Goal: Task Accomplishment & Management: Manage account settings

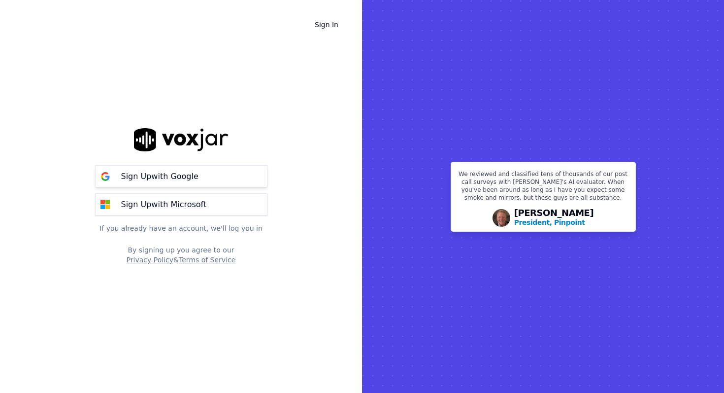
click at [202, 179] on button "Sign Up with Google" at bounding box center [181, 176] width 172 height 22
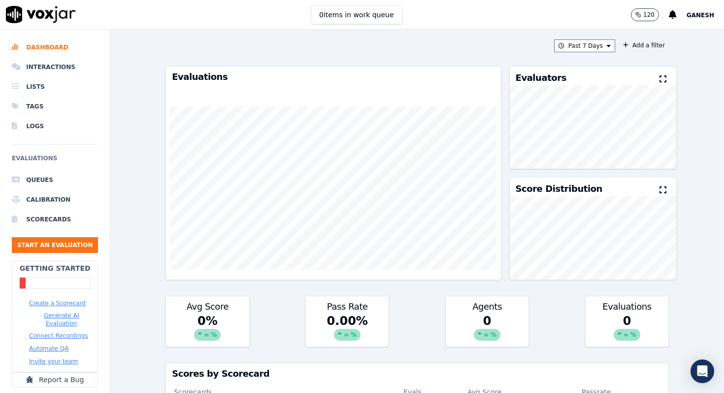
click at [63, 331] on button "Connect Recordings" at bounding box center [58, 335] width 59 height 8
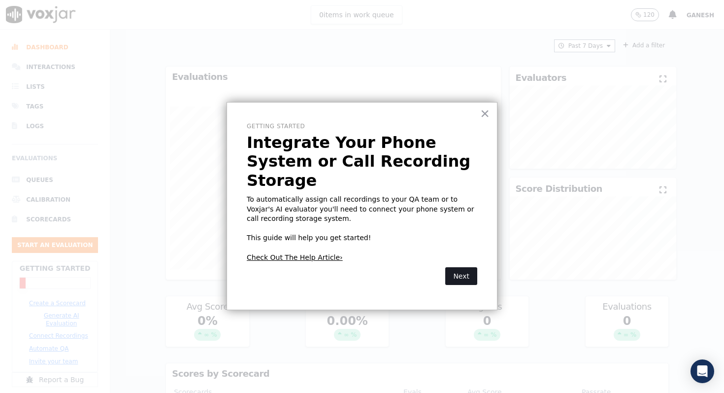
click at [457, 267] on button "Next" at bounding box center [461, 276] width 32 height 18
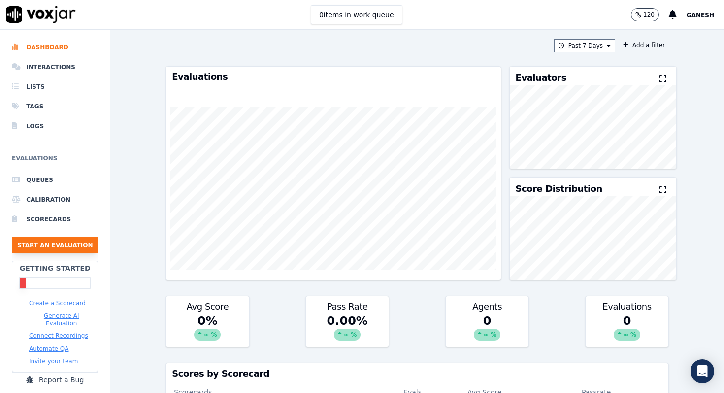
click at [51, 248] on button "Start an Evaluation" at bounding box center [55, 245] width 86 height 16
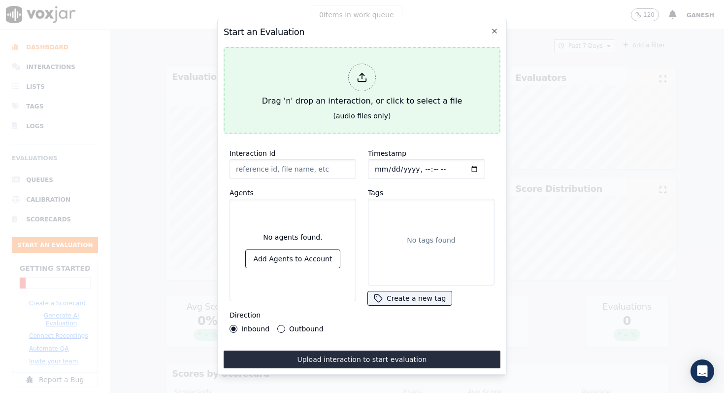
click at [361, 79] on icon at bounding box center [362, 77] width 11 height 11
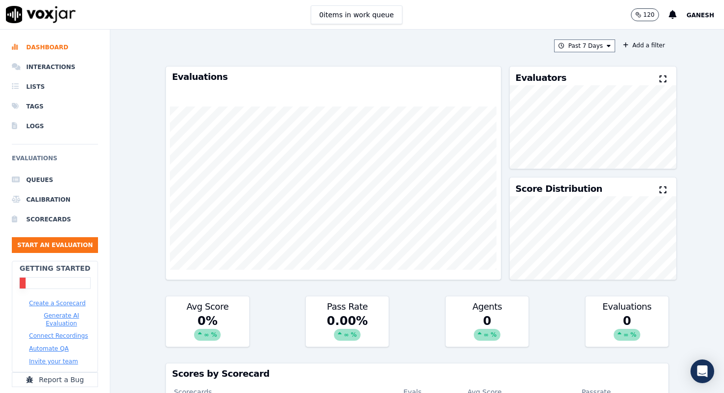
scroll to position [27, 0]
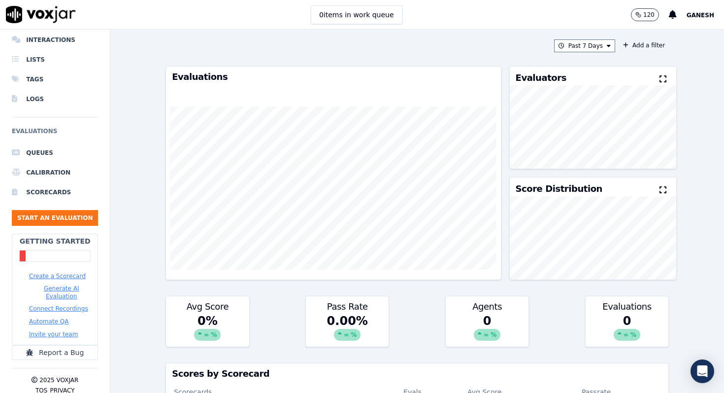
click at [54, 304] on button "Connect Recordings" at bounding box center [58, 308] width 59 height 8
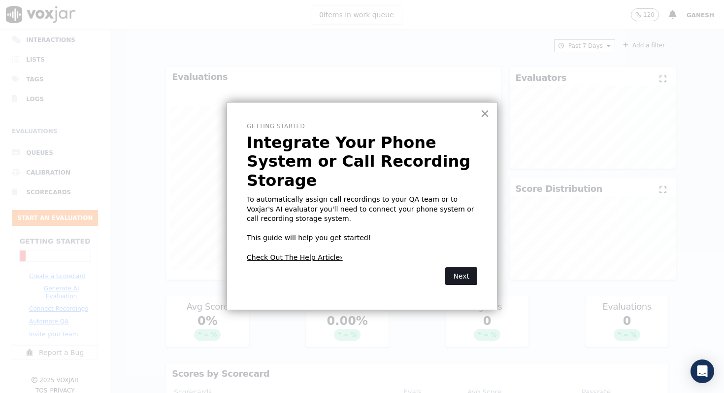
click at [448, 267] on button "Next" at bounding box center [461, 276] width 32 height 18
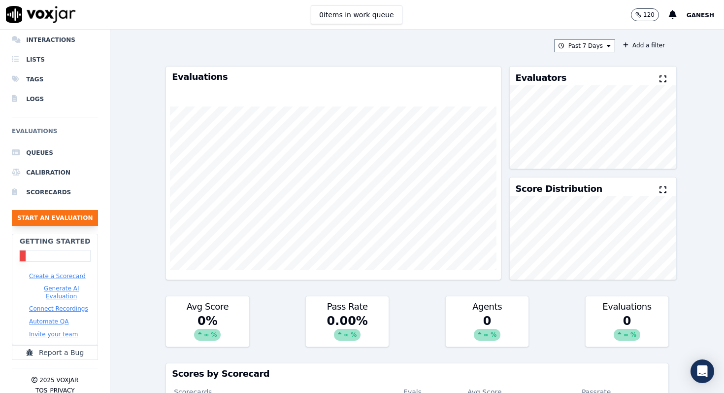
click at [49, 216] on button "Start an Evaluation" at bounding box center [55, 218] width 86 height 16
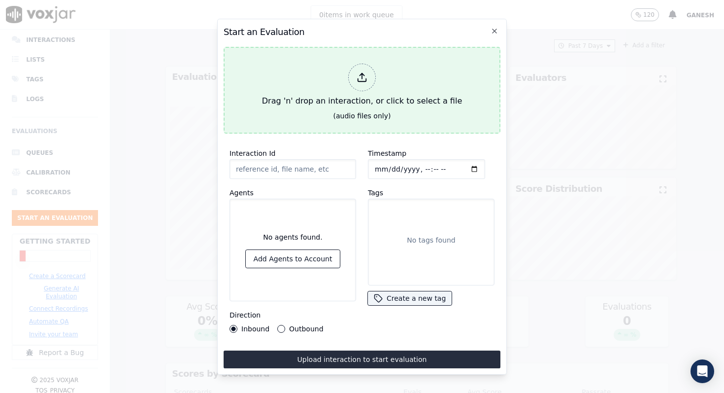
click at [362, 82] on icon at bounding box center [362, 77] width 11 height 11
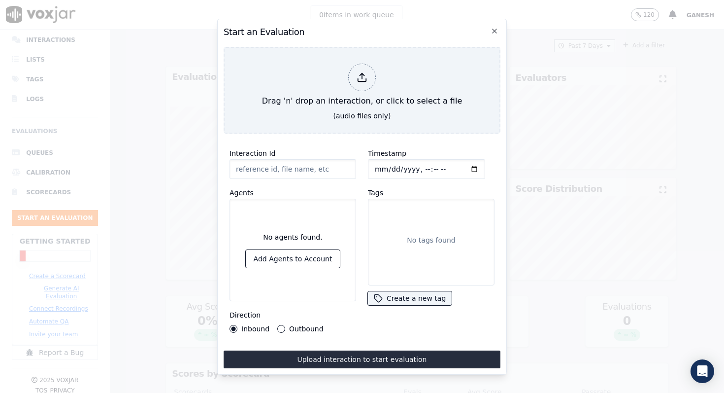
type input "AUD-20250830-WA0072.mp3"
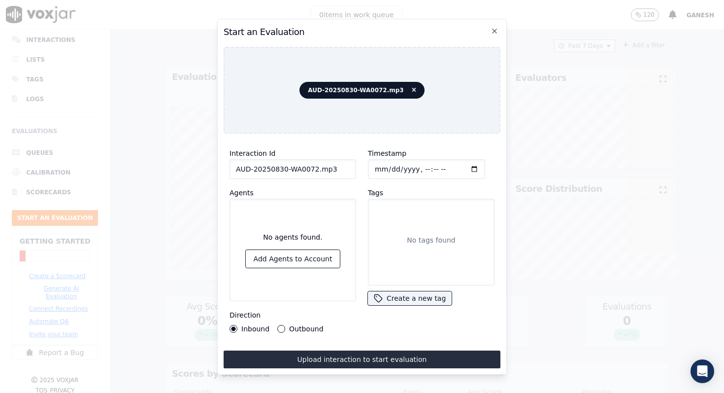
click at [277, 327] on button "Outbound" at bounding box center [281, 329] width 8 height 8
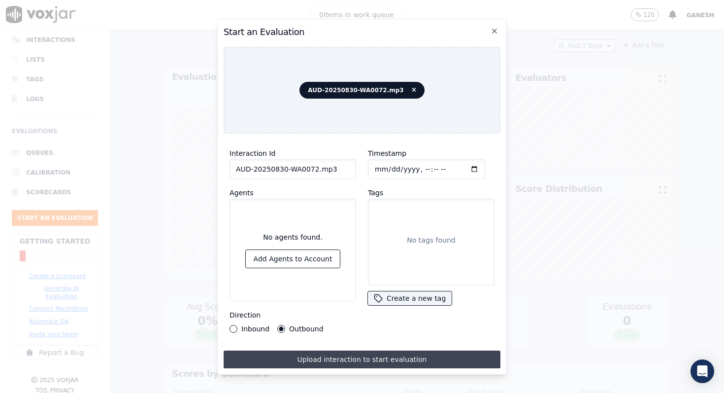
click at [342, 361] on button "Upload interaction to start evaluation" at bounding box center [362, 359] width 277 height 18
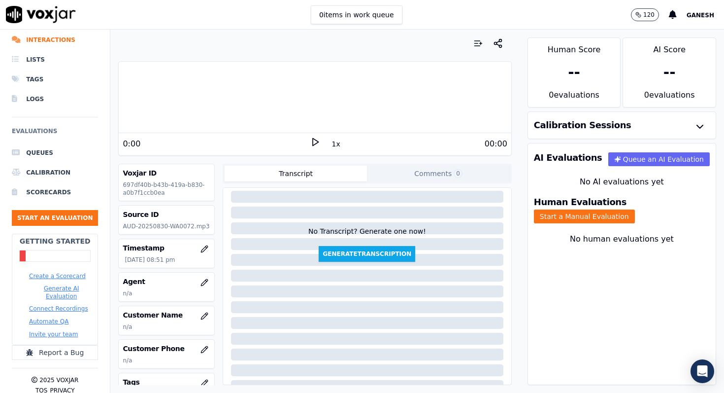
scroll to position [26, 0]
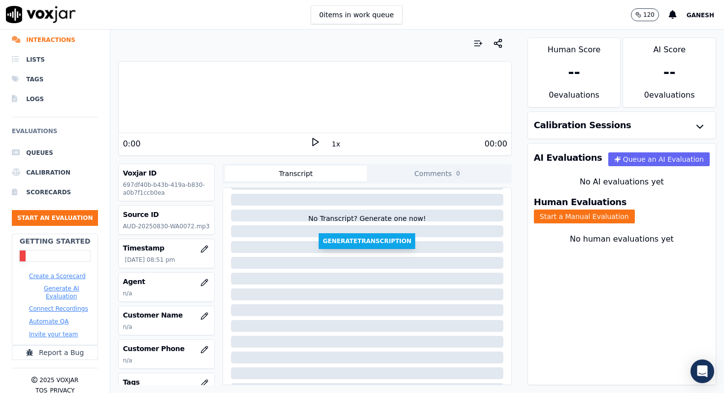
click at [349, 240] on button "Generate Transcription" at bounding box center [367, 241] width 97 height 16
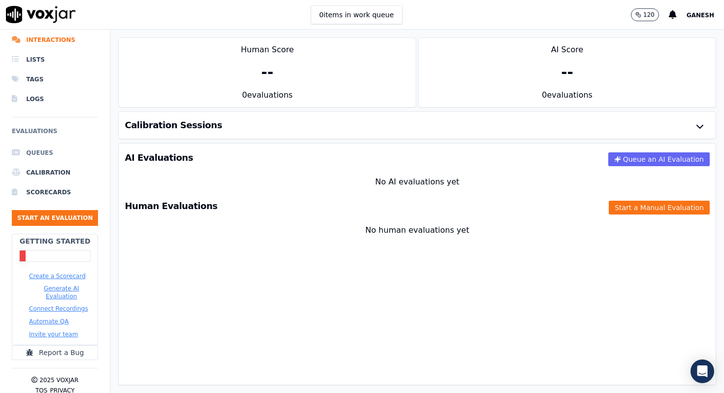
click at [49, 154] on li "Queues" at bounding box center [55, 153] width 86 height 20
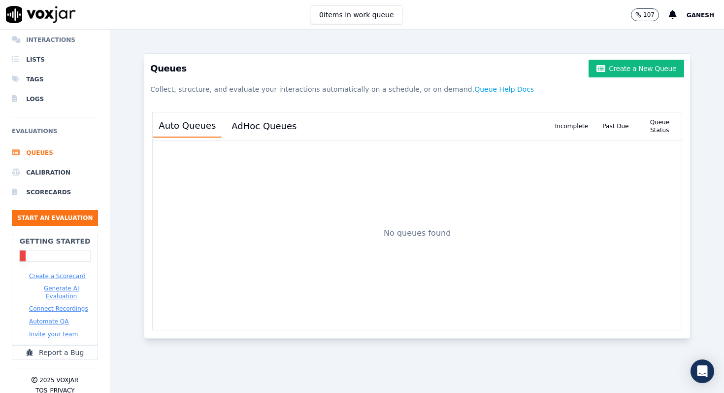
click at [57, 42] on li "Interactions" at bounding box center [55, 40] width 86 height 20
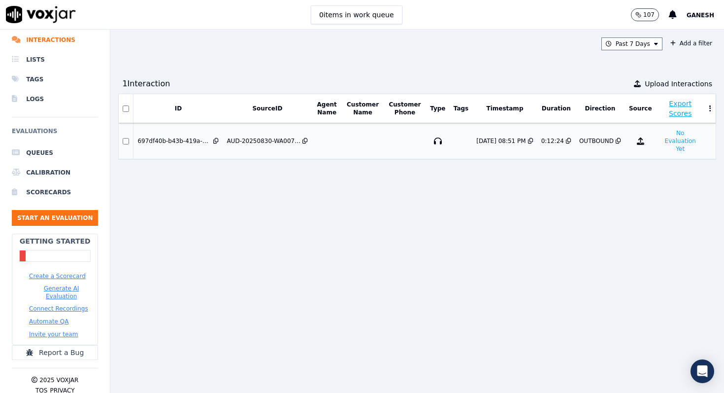
click at [233, 141] on div "AUD-20250830-WA0072.mp3" at bounding box center [264, 141] width 74 height 8
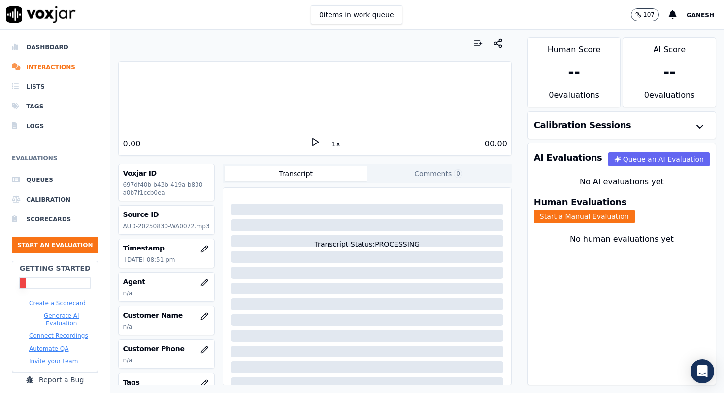
click at [314, 142] on icon at bounding box center [315, 142] width 10 height 10
click at [316, 143] on rect at bounding box center [316, 141] width 1 height 6
click at [660, 161] on button "Queue an AI Evaluation" at bounding box center [658, 159] width 101 height 14
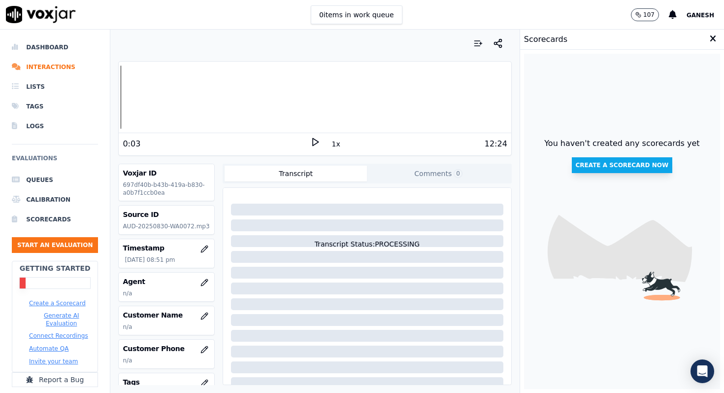
click at [643, 166] on button "Create a scorecard now" at bounding box center [622, 165] width 101 height 16
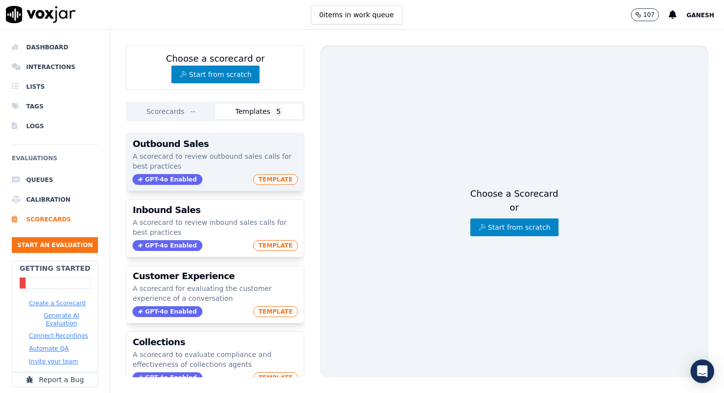
click at [267, 177] on span "TEMPLATE" at bounding box center [275, 179] width 45 height 11
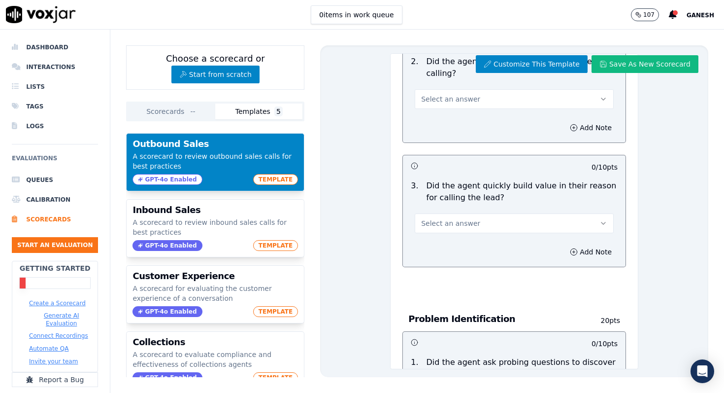
scroll to position [241, 0]
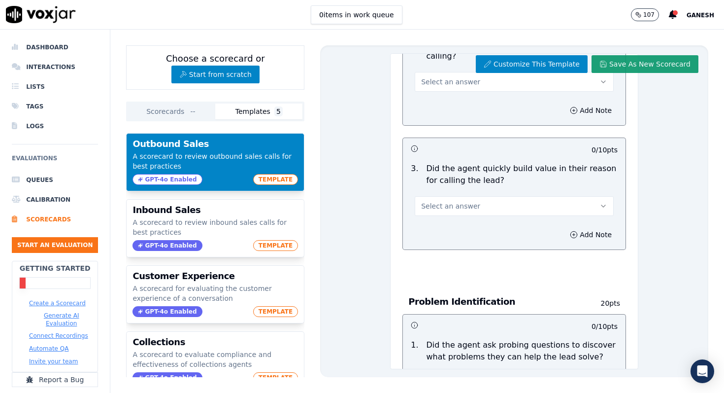
click at [643, 67] on button "Save As New Scorecard" at bounding box center [645, 64] width 107 height 18
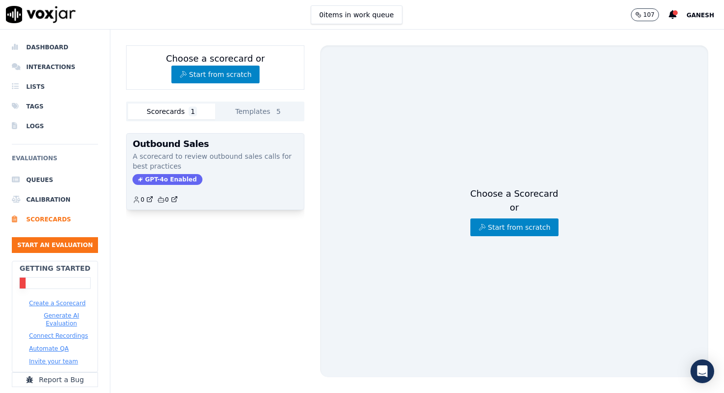
click at [267, 193] on div "0 0" at bounding box center [215, 196] width 166 height 16
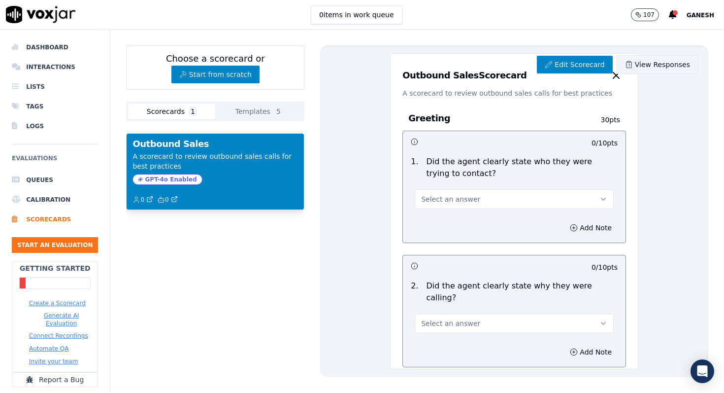
click at [644, 63] on link "View Responses" at bounding box center [658, 64] width 82 height 19
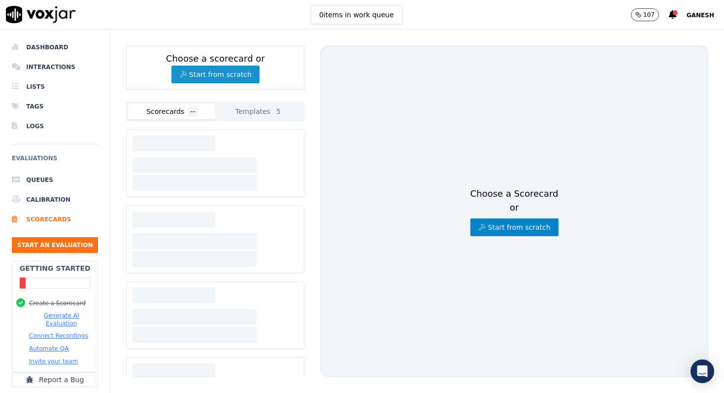
click at [224, 76] on button "Start from scratch" at bounding box center [215, 75] width 88 height 18
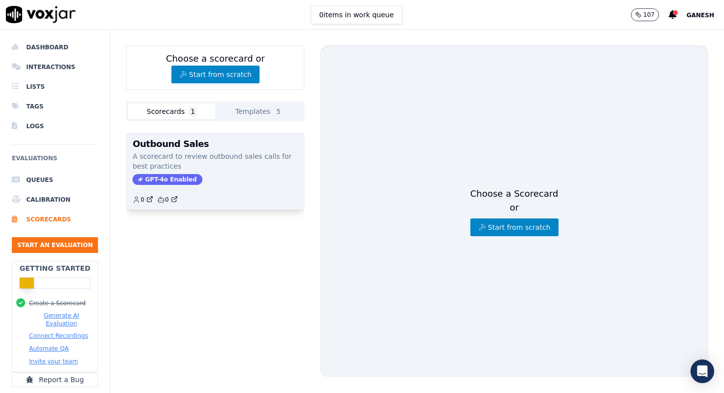
click at [203, 162] on p "A scorecard to review outbound sales calls for best practices" at bounding box center [215, 161] width 166 height 20
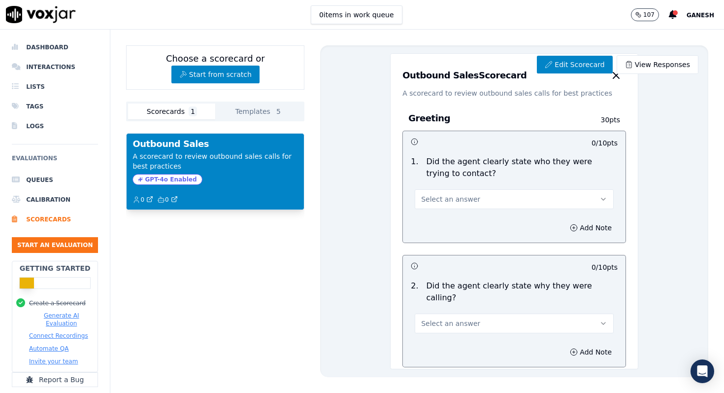
click at [506, 195] on button "Select an answer" at bounding box center [514, 199] width 199 height 20
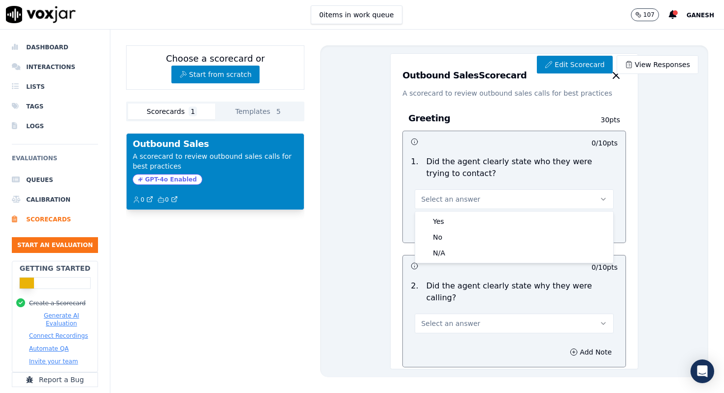
click at [506, 195] on button "Select an answer" at bounding box center [514, 199] width 199 height 20
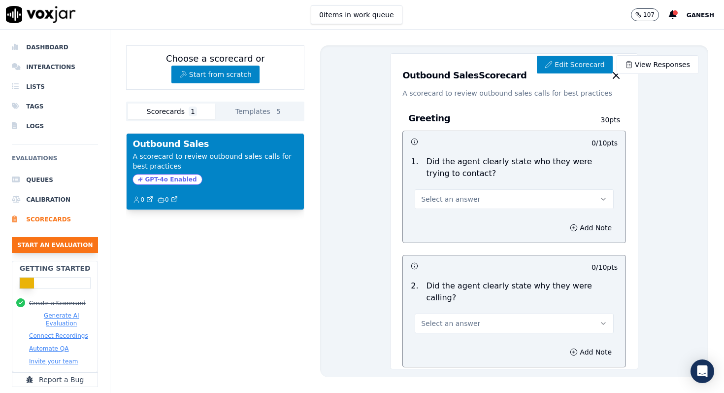
click at [33, 241] on button "Start an Evaluation" at bounding box center [55, 245] width 86 height 16
click at [49, 179] on li "Queues" at bounding box center [55, 180] width 86 height 20
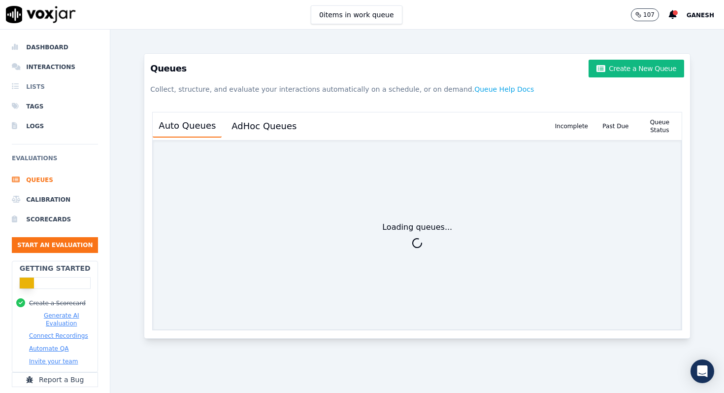
click at [39, 91] on li "Lists" at bounding box center [55, 87] width 86 height 20
click at [39, 90] on li "Lists" at bounding box center [55, 87] width 86 height 20
click at [51, 49] on li "Dashboard" at bounding box center [55, 47] width 86 height 20
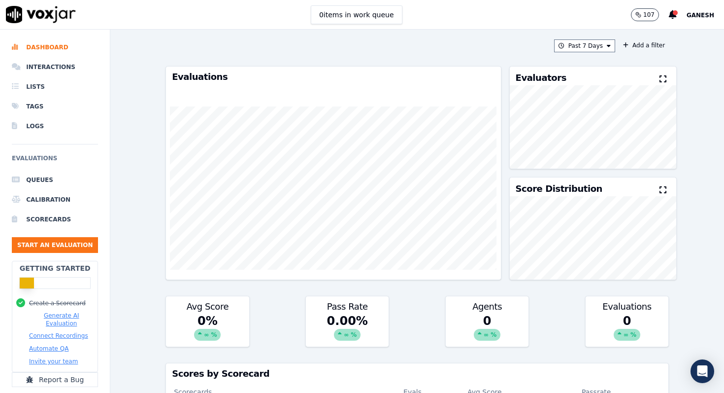
scroll to position [4, 0]
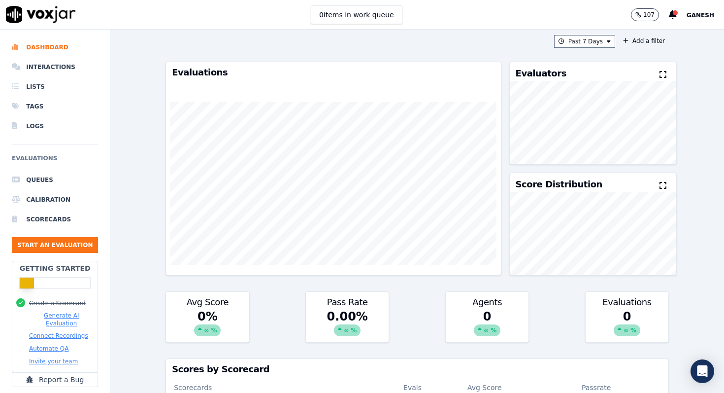
click at [78, 316] on button "Generate AI Evaluation" at bounding box center [61, 319] width 65 height 16
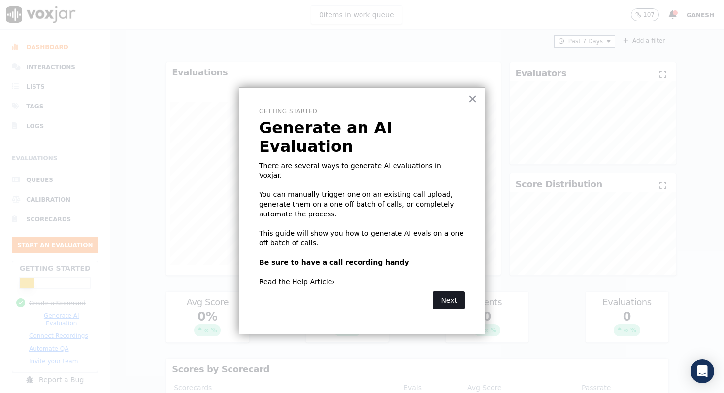
click at [441, 291] on button "Next" at bounding box center [449, 300] width 32 height 18
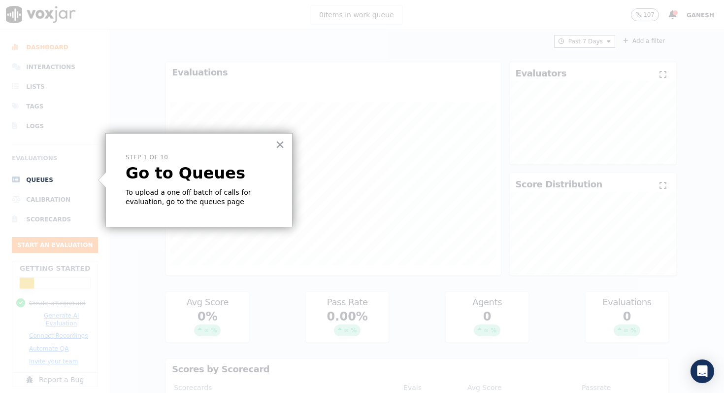
click at [193, 207] on div "× Step 1 of 10 Go to Queues To upload a one off batch of calls for evaluation, …" at bounding box center [198, 180] width 187 height 94
click at [282, 147] on button "×" at bounding box center [279, 144] width 9 height 16
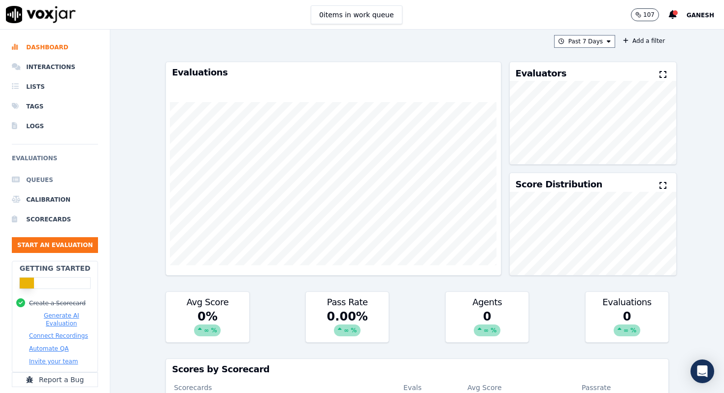
click at [51, 183] on li "Queues" at bounding box center [55, 180] width 86 height 20
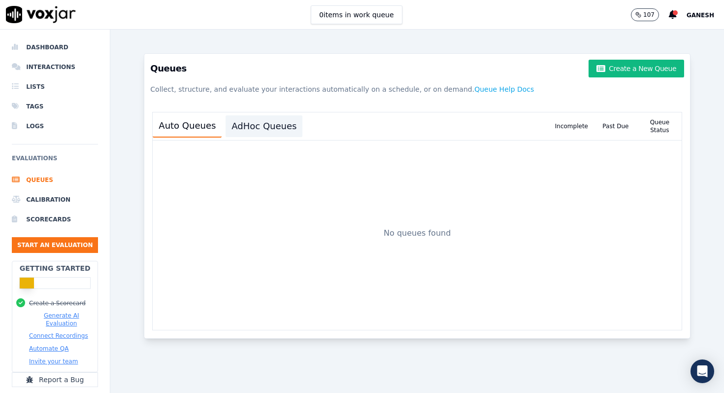
click at [283, 126] on button "AdHoc Queues" at bounding box center [264, 126] width 77 height 22
click at [190, 131] on button "Auto Queues" at bounding box center [187, 126] width 69 height 22
click at [622, 66] on button "Create a New Queue" at bounding box center [637, 69] width 96 height 18
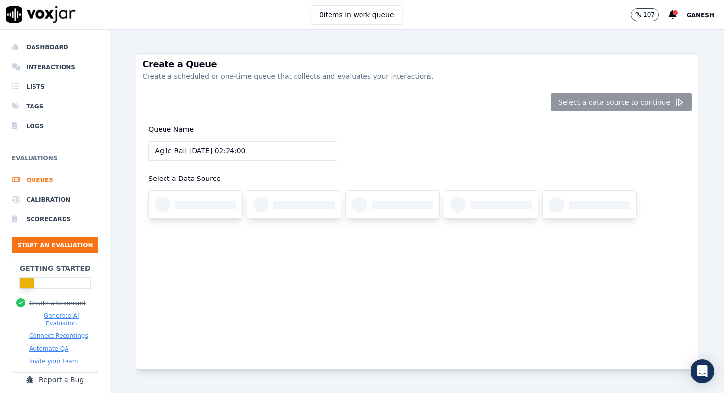
click at [601, 102] on div "Select a data source to continue" at bounding box center [417, 102] width 562 height 30
click at [581, 104] on div "Select a data source to continue" at bounding box center [417, 102] width 562 height 30
click at [294, 166] on div "Queue Name Agile Rail 03/09/2025, 02:24:00 Select a Data Source" at bounding box center [417, 176] width 550 height 119
click at [294, 160] on input "Agile Rail [DATE] 02:24:00" at bounding box center [242, 151] width 189 height 20
click at [579, 108] on div "Select a data source to continue" at bounding box center [417, 102] width 562 height 30
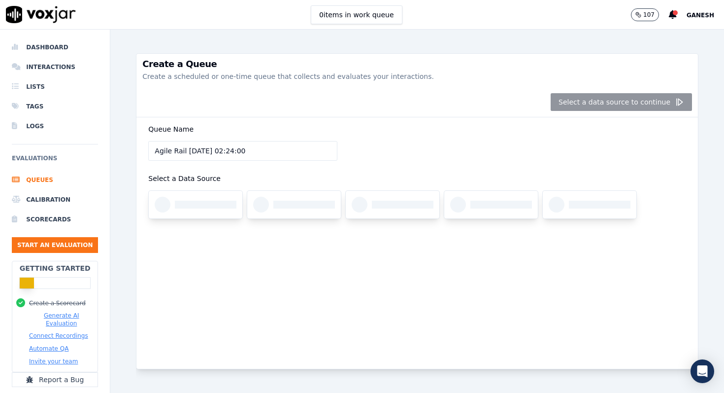
click at [683, 103] on div "Select a data source to continue" at bounding box center [417, 102] width 562 height 30
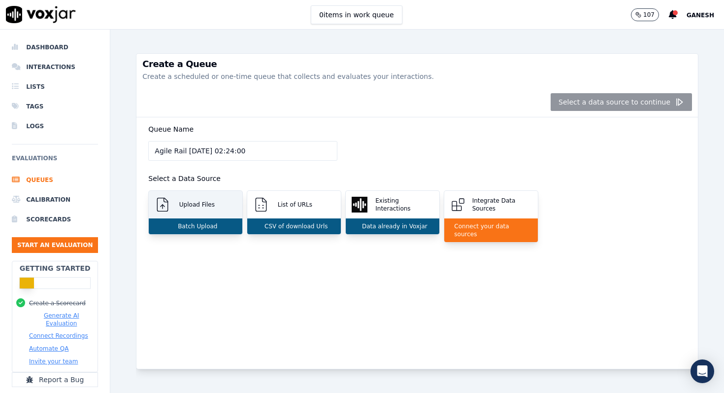
click at [208, 227] on p "Batch Upload" at bounding box center [195, 226] width 43 height 8
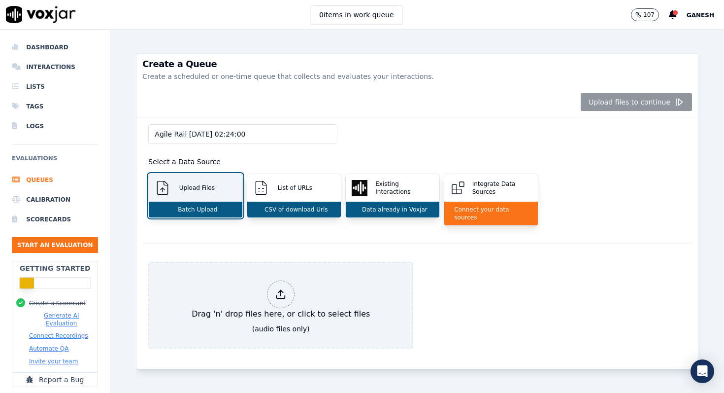
scroll to position [18, 0]
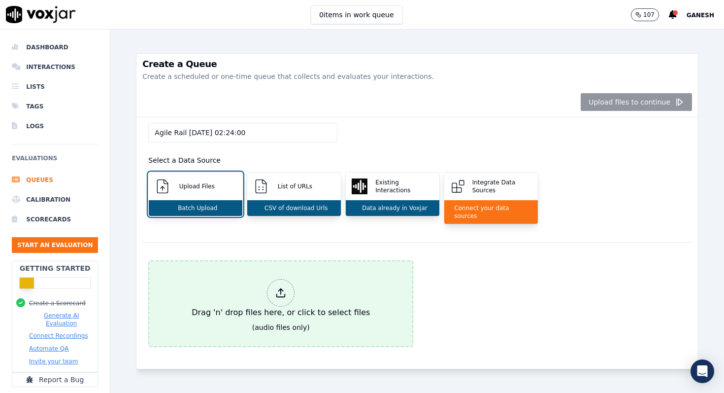
click at [281, 287] on icon at bounding box center [280, 292] width 11 height 11
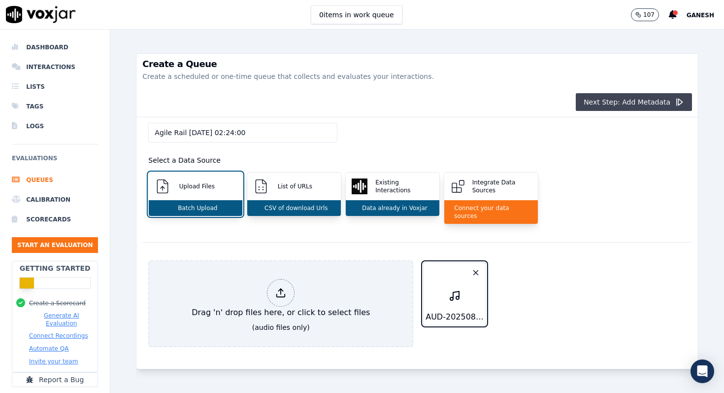
click at [639, 102] on button "Next Step: Add Metadata" at bounding box center [634, 102] width 116 height 18
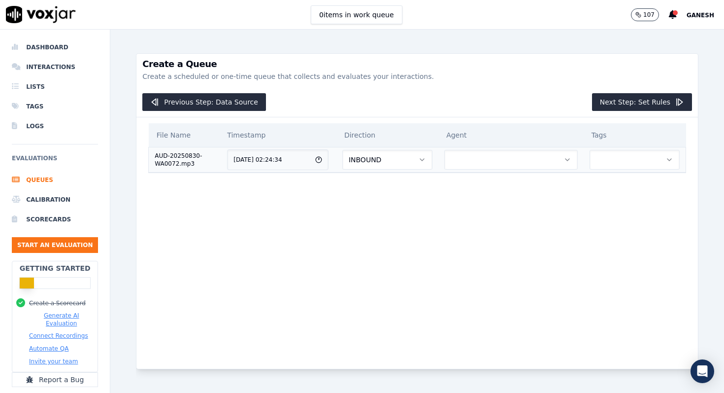
click at [422, 164] on button "INBOUND" at bounding box center [387, 160] width 90 height 20
click at [400, 199] on div "OUTBOUND" at bounding box center [396, 202] width 74 height 16
click at [515, 164] on button "button" at bounding box center [510, 160] width 133 height 20
click at [469, 198] on div "You haven't added any agents yet..." at bounding box center [516, 190] width 124 height 32
click at [499, 176] on div "You haven't added any agents yet..." at bounding box center [516, 190] width 124 height 32
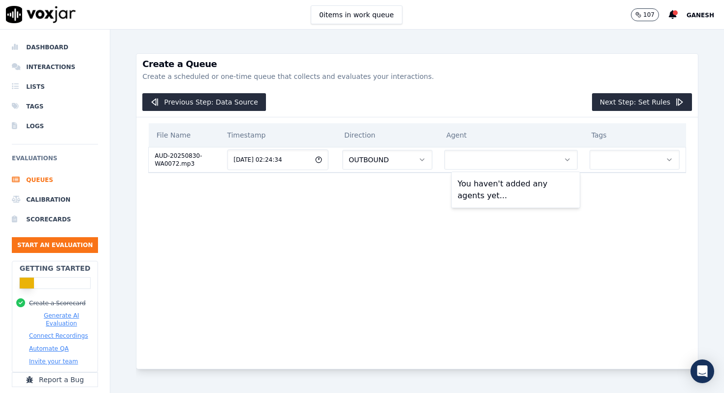
click at [520, 186] on div "You haven't added any agents yet..." at bounding box center [516, 190] width 124 height 32
click at [548, 169] on td at bounding box center [510, 159] width 145 height 25
click at [548, 164] on button "button" at bounding box center [510, 160] width 133 height 20
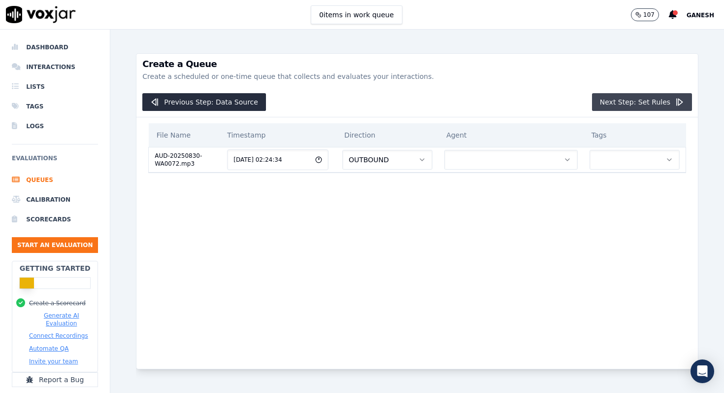
click at [660, 95] on button "Next Step: Set Rules" at bounding box center [642, 102] width 100 height 18
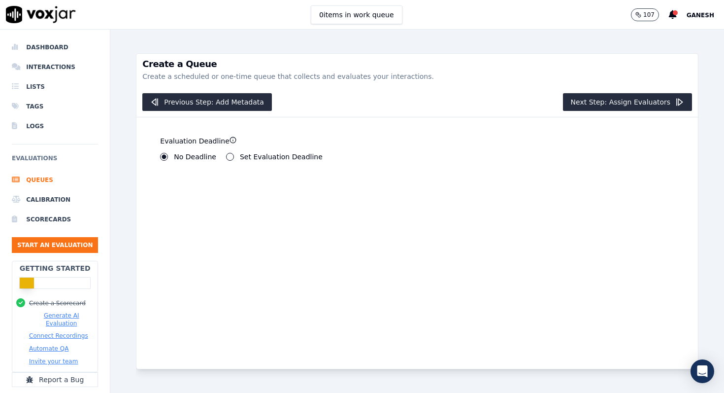
click at [262, 159] on label "Set Evaluation Deadline" at bounding box center [281, 156] width 83 height 7
click at [234, 159] on button "Set Evaluation Deadline" at bounding box center [230, 157] width 8 height 8
click at [205, 157] on label "No Deadline" at bounding box center [195, 156] width 42 height 7
click at [168, 157] on button "No Deadline" at bounding box center [164, 157] width 8 height 8
click at [579, 106] on button "Next Step: Assign Evaluators" at bounding box center [628, 102] width 130 height 18
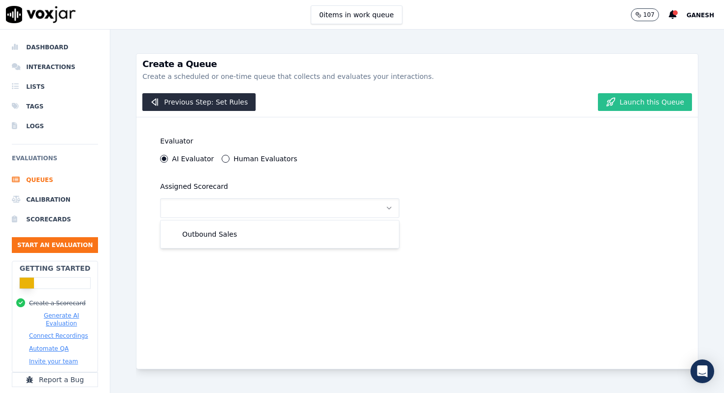
click at [653, 105] on button "Launch this Queue" at bounding box center [645, 102] width 94 height 18
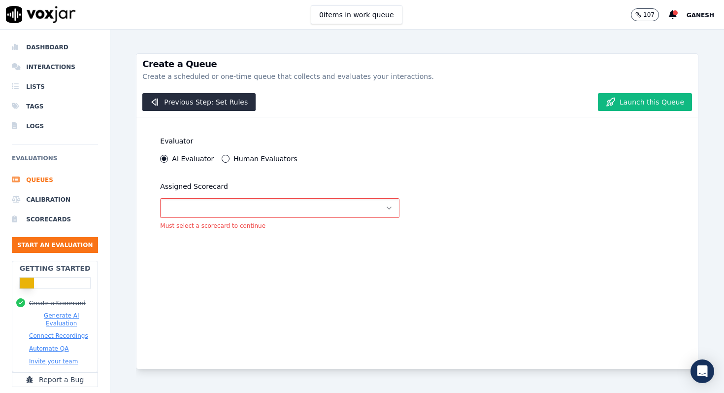
click at [362, 195] on div "Assigned Scorecard Must select a scorecard to continue" at bounding box center [279, 204] width 251 height 61
click at [359, 205] on button "button" at bounding box center [279, 208] width 239 height 20
click at [351, 211] on button "button" at bounding box center [279, 208] width 239 height 20
click at [329, 235] on div "Outbound Sales" at bounding box center [279, 234] width 227 height 16
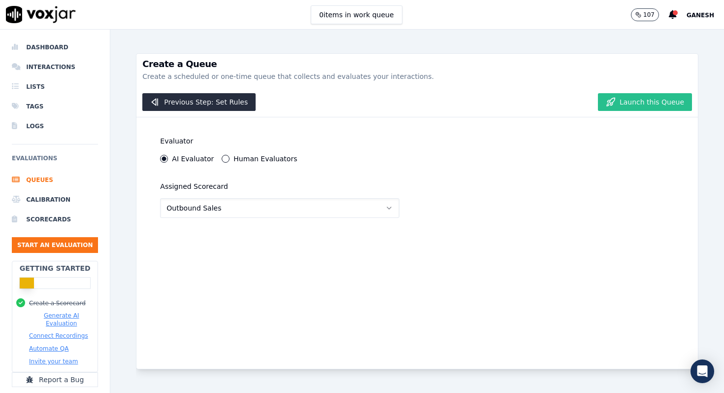
click at [630, 106] on button "Launch this Queue" at bounding box center [645, 102] width 94 height 18
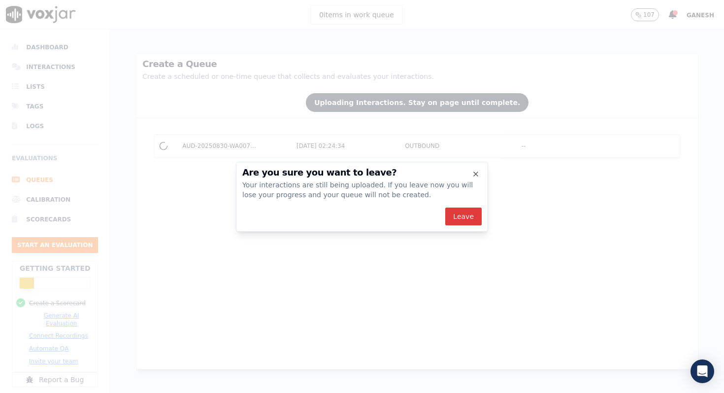
click at [474, 213] on button "Leave" at bounding box center [463, 216] width 36 height 18
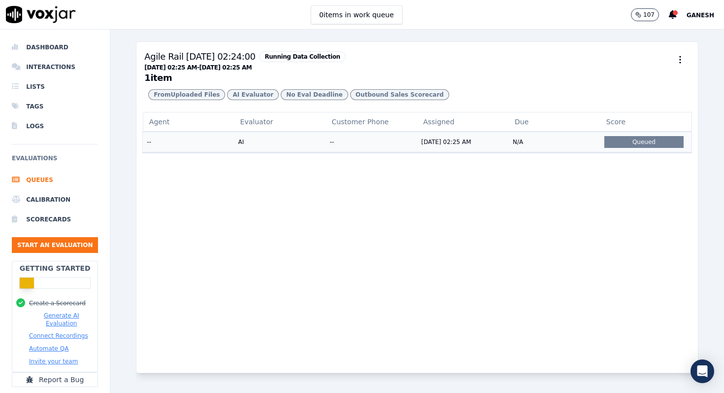
click at [656, 140] on div "Queued" at bounding box center [643, 142] width 79 height 12
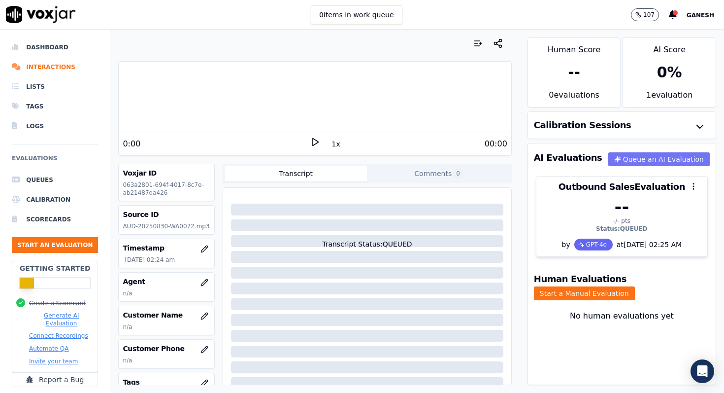
click at [654, 164] on button "Queue an AI Evaluation" at bounding box center [658, 159] width 101 height 14
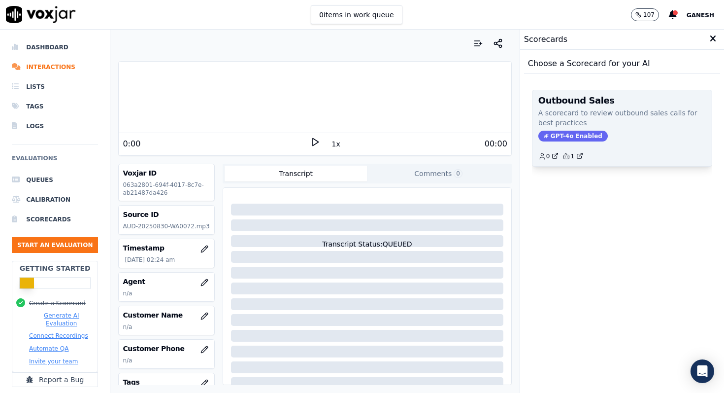
click at [568, 140] on span "GPT-4o Enabled" at bounding box center [572, 136] width 69 height 11
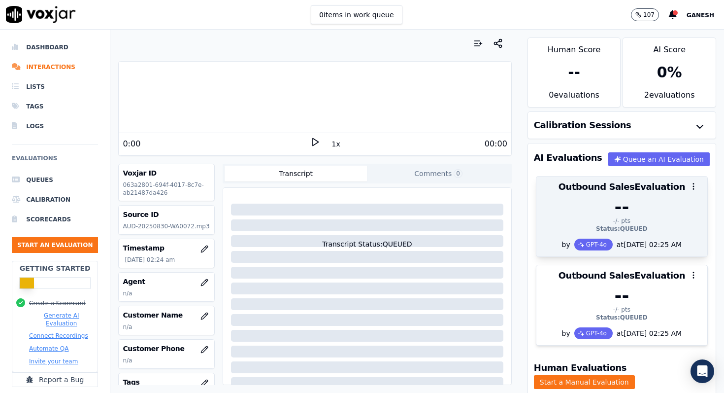
scroll to position [18, 0]
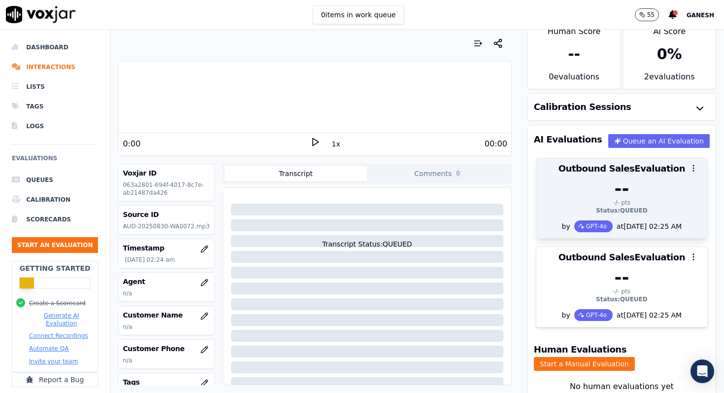
click at [607, 216] on div "-- -/- pts Status: QUEUED" at bounding box center [621, 199] width 171 height 41
click at [588, 226] on div "GPT-4o" at bounding box center [593, 226] width 38 height 12
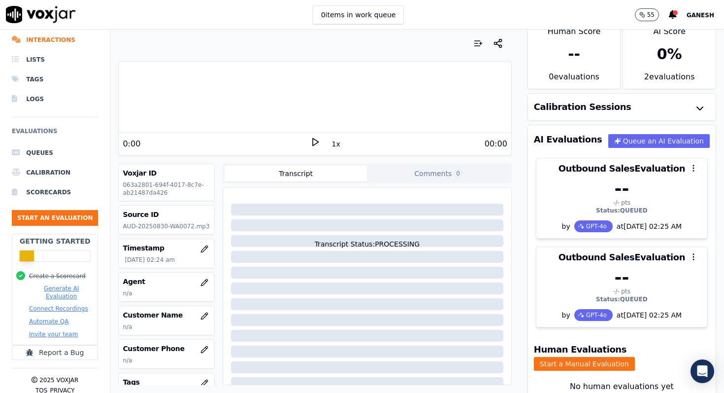
scroll to position [0, 0]
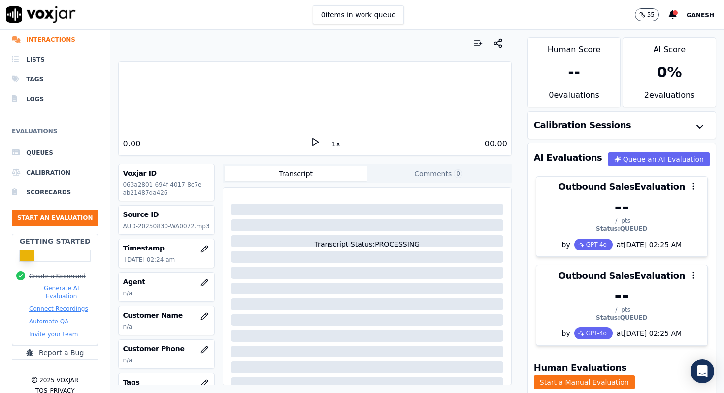
click at [674, 83] on div "0 %" at bounding box center [669, 72] width 93 height 33
click at [689, 129] on div "Calibration Sessions" at bounding box center [622, 125] width 188 height 27
click at [703, 123] on icon "button" at bounding box center [700, 127] width 12 height 12
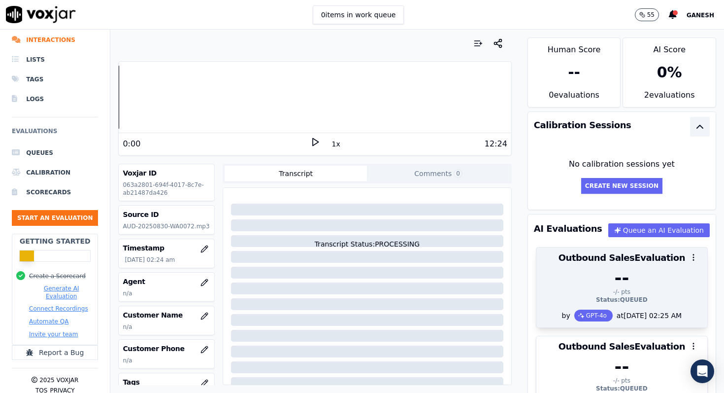
click at [616, 286] on div "--" at bounding box center [621, 278] width 159 height 20
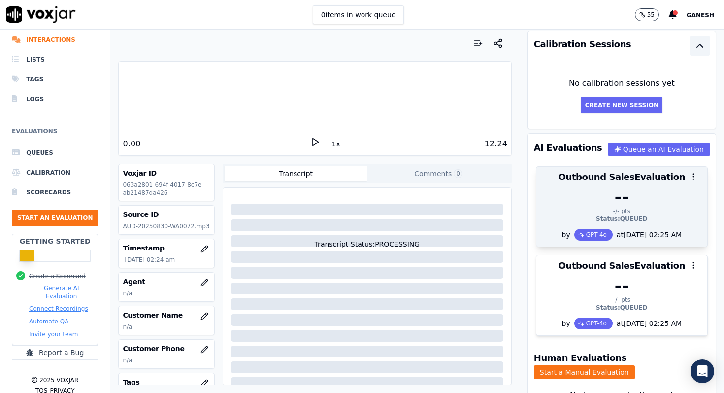
scroll to position [116, 0]
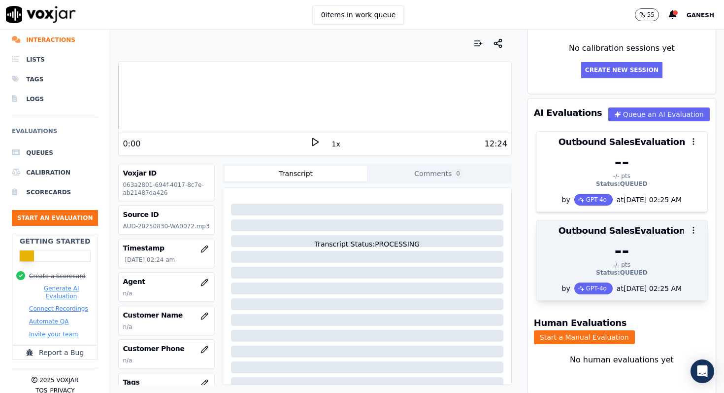
click at [697, 232] on icon "button" at bounding box center [693, 230] width 9 height 9
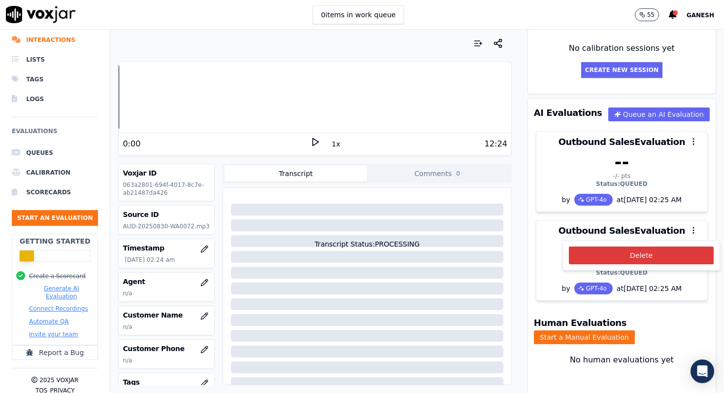
click at [662, 260] on button "Delete" at bounding box center [641, 255] width 145 height 18
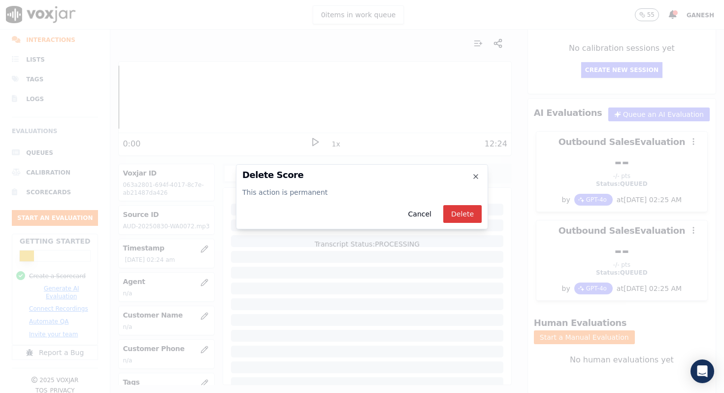
click at [449, 208] on button "Delete" at bounding box center [462, 214] width 38 height 18
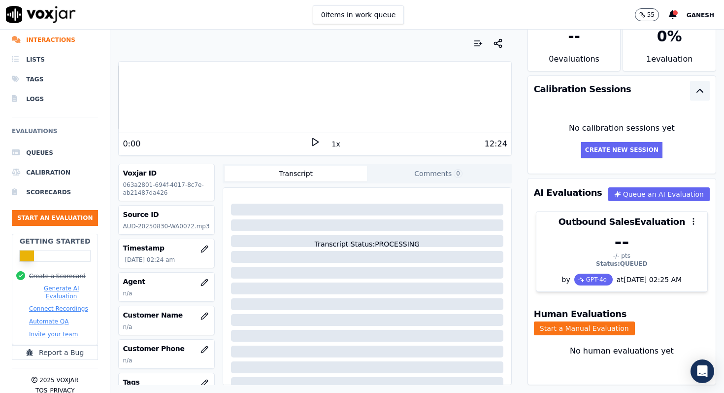
scroll to position [27, 0]
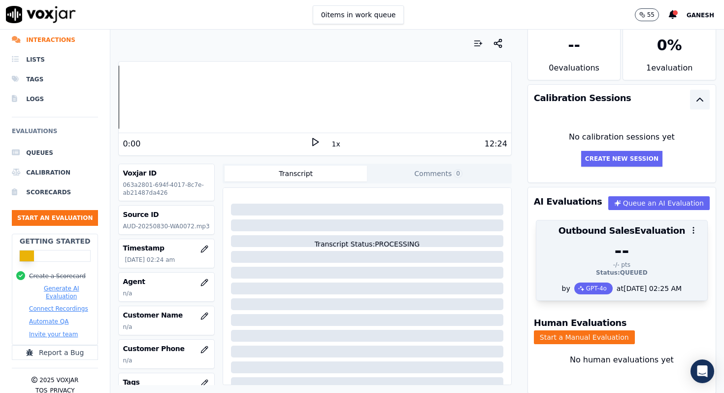
click at [694, 249] on div "--" at bounding box center [621, 251] width 159 height 20
click at [639, 263] on div "-/- pts" at bounding box center [621, 265] width 159 height 8
click at [586, 289] on div "GPT-4o" at bounding box center [593, 288] width 38 height 12
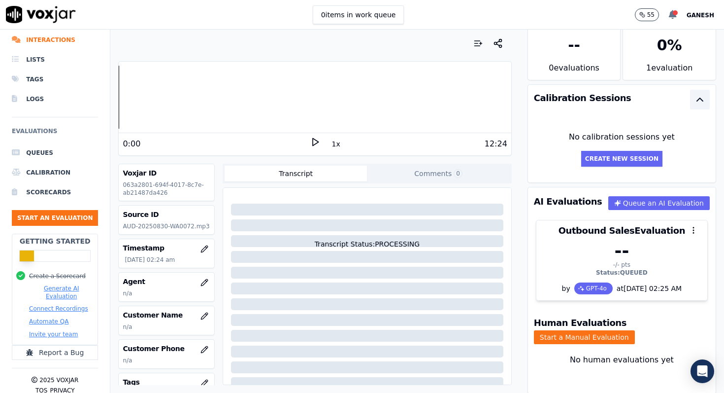
click at [673, 16] on icon at bounding box center [673, 14] width 8 height 9
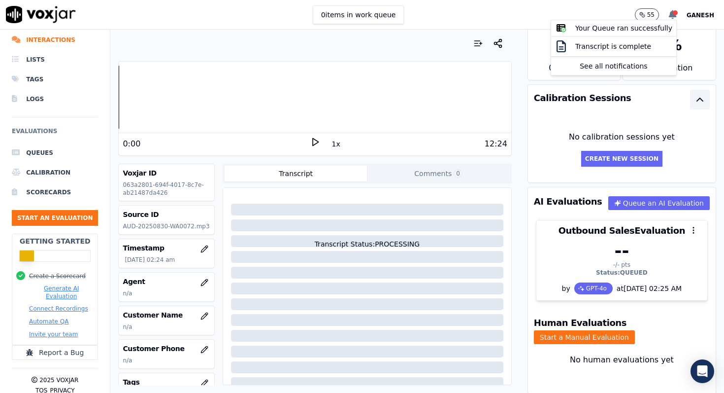
click at [673, 16] on icon at bounding box center [673, 14] width 8 height 9
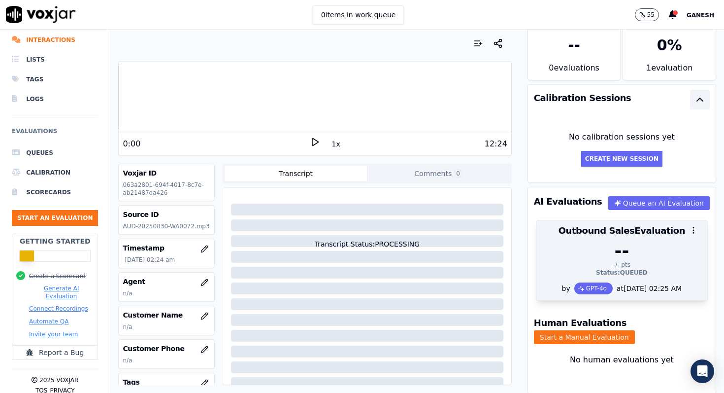
click at [658, 285] on div "at 09/03/2025 02:25 AM" at bounding box center [647, 288] width 69 height 10
click at [694, 233] on icon "button" at bounding box center [693, 230] width 9 height 9
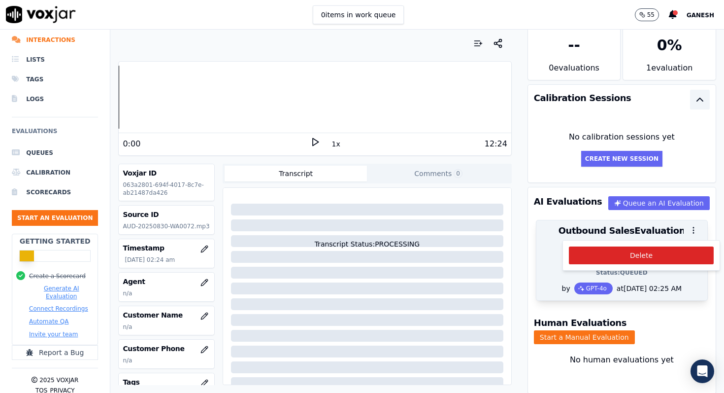
click at [694, 233] on icon "button" at bounding box center [693, 230] width 9 height 9
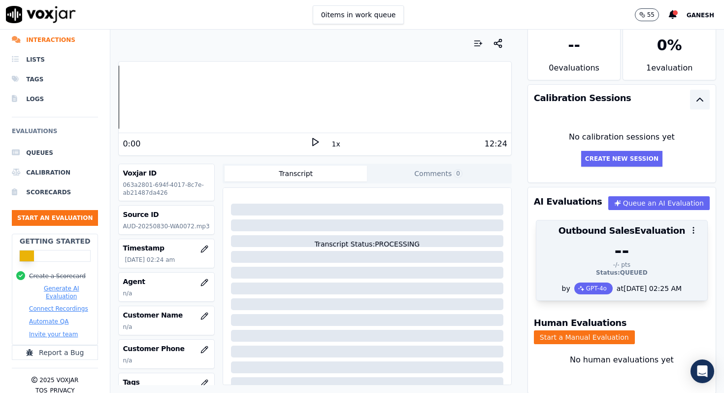
click at [592, 254] on div "--" at bounding box center [621, 251] width 159 height 20
click at [584, 279] on div "-- -/- pts Status: QUEUED" at bounding box center [621, 261] width 171 height 41
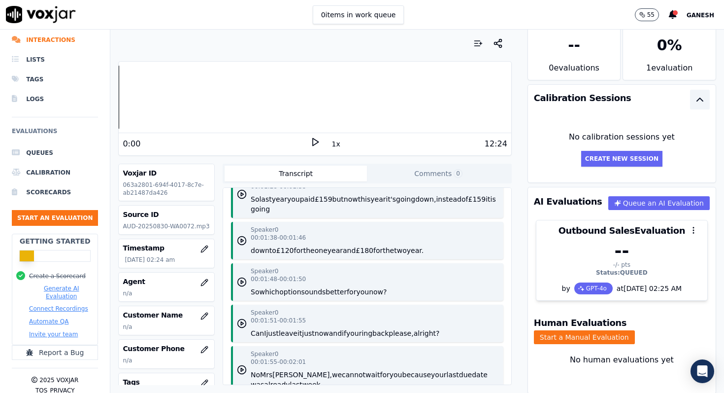
scroll to position [0, 0]
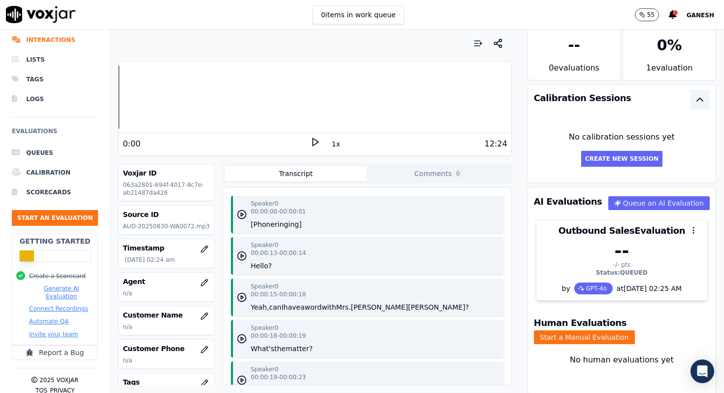
click at [55, 289] on button "Generate AI Evaluation" at bounding box center [61, 292] width 65 height 16
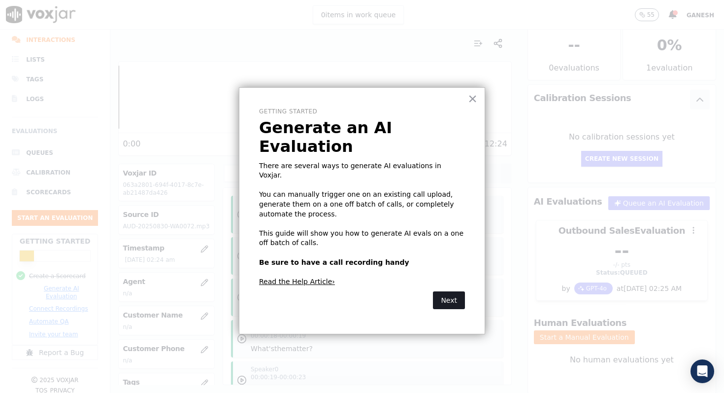
click at [448, 291] on button "Next" at bounding box center [449, 300] width 32 height 18
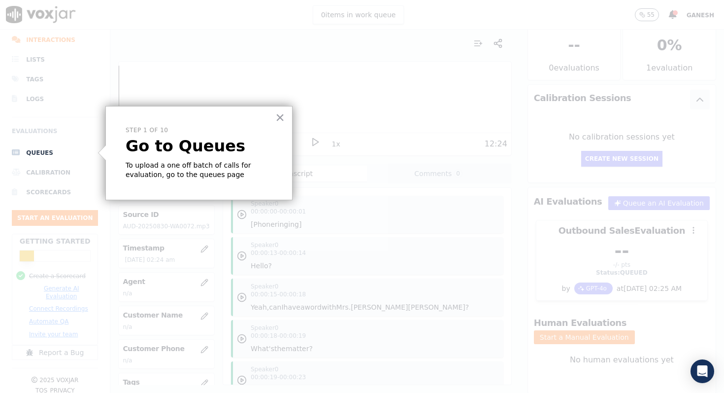
scroll to position [23, 0]
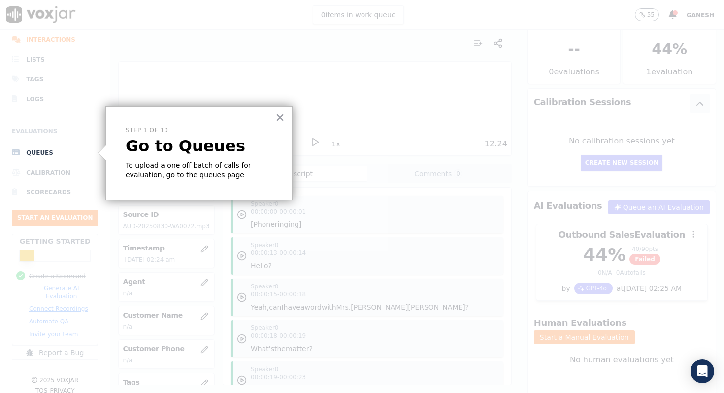
click at [217, 174] on p "To upload a one off batch of calls for evaluation, go to the queues page" at bounding box center [199, 170] width 147 height 19
click at [276, 119] on button "×" at bounding box center [279, 117] width 9 height 16
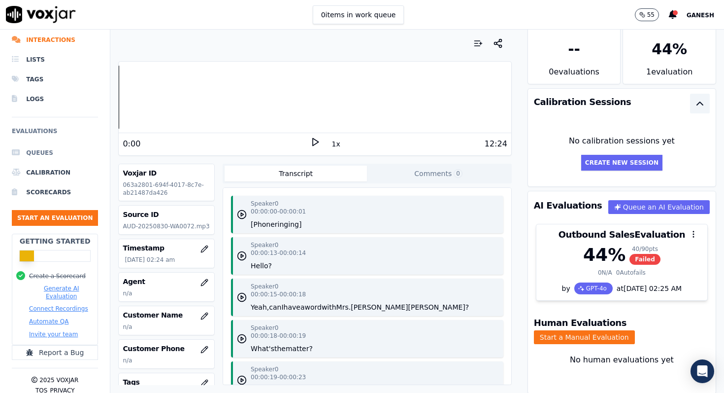
click at [43, 159] on li "Queues" at bounding box center [55, 153] width 86 height 20
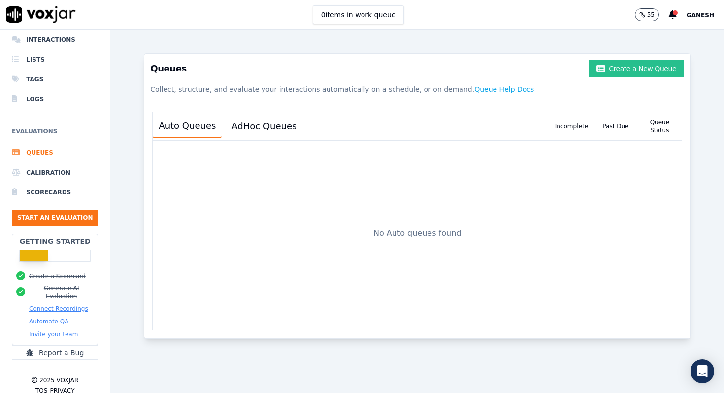
click at [633, 70] on button "Create a New Queue" at bounding box center [637, 69] width 96 height 18
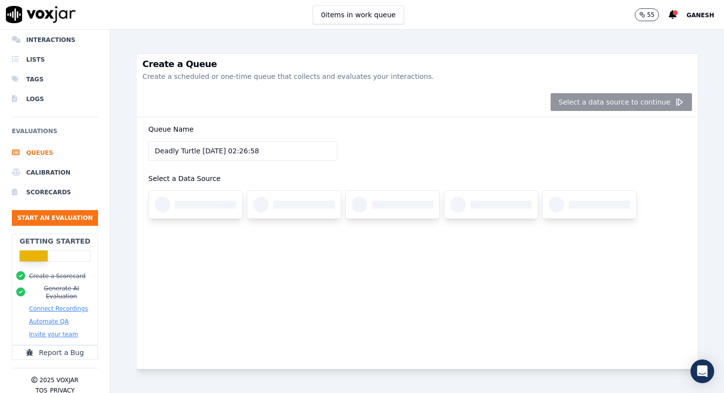
click at [292, 145] on input "Deadly Turtle [DATE] 02:26:58" at bounding box center [242, 151] width 189 height 20
click at [605, 106] on div "Select a data source to continue" at bounding box center [417, 102] width 562 height 30
click at [232, 210] on div at bounding box center [196, 205] width 94 height 28
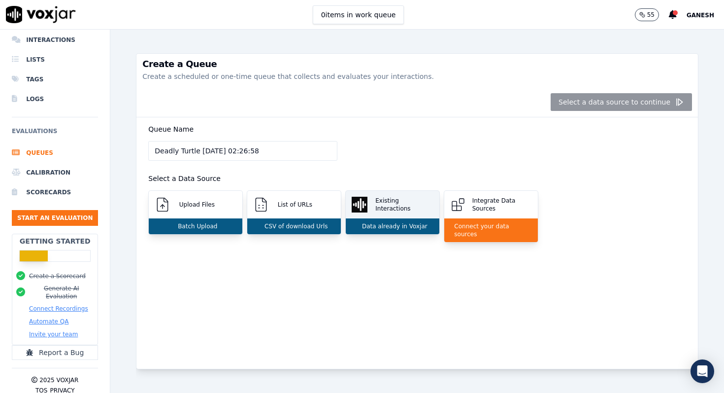
click at [397, 229] on p "Data already in Voxjar" at bounding box center [392, 226] width 69 height 8
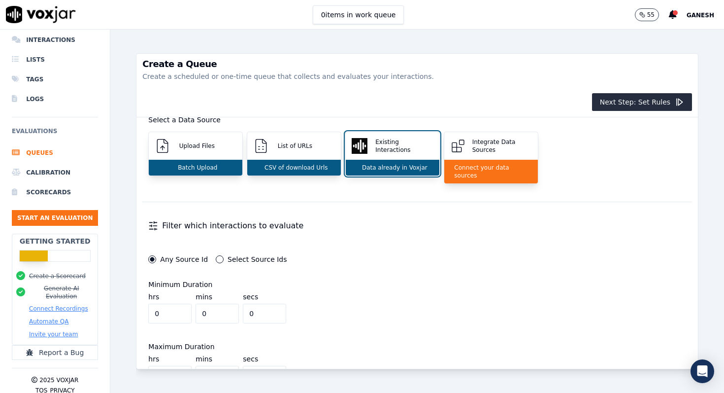
scroll to position [55, 0]
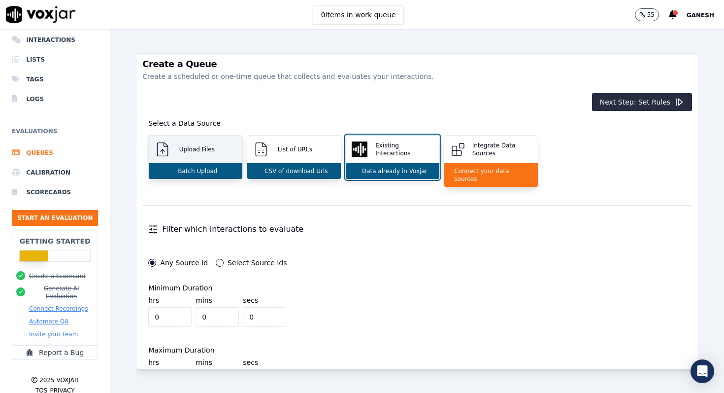
click at [215, 171] on p "Batch Upload" at bounding box center [195, 171] width 43 height 8
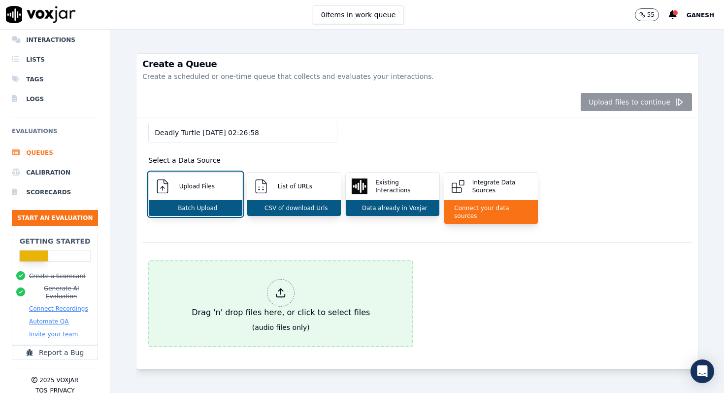
click at [279, 287] on icon at bounding box center [280, 292] width 11 height 11
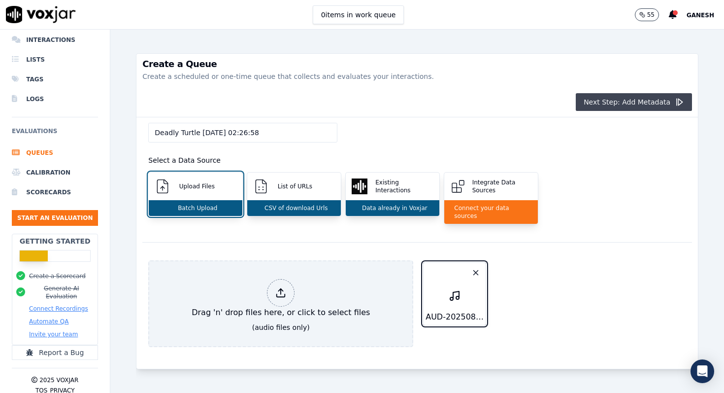
click at [646, 104] on button "Next Step: Add Metadata" at bounding box center [634, 102] width 116 height 18
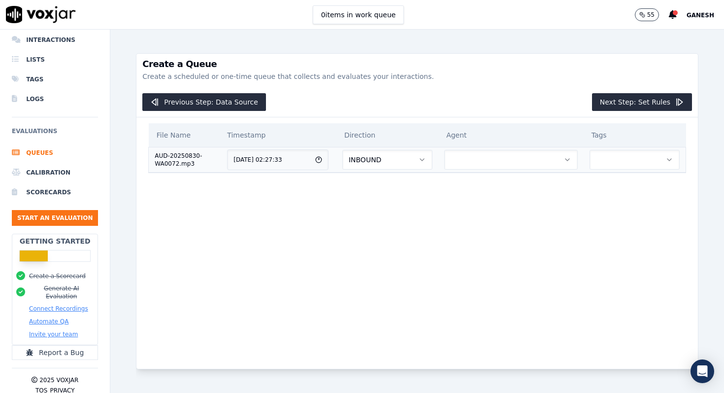
click at [411, 151] on button "INBOUND" at bounding box center [387, 160] width 90 height 20
click at [400, 200] on div "OUTBOUND" at bounding box center [395, 202] width 75 height 16
click at [499, 161] on button "button" at bounding box center [510, 160] width 133 height 20
click at [633, 101] on button "Next Step: Set Rules" at bounding box center [642, 102] width 100 height 18
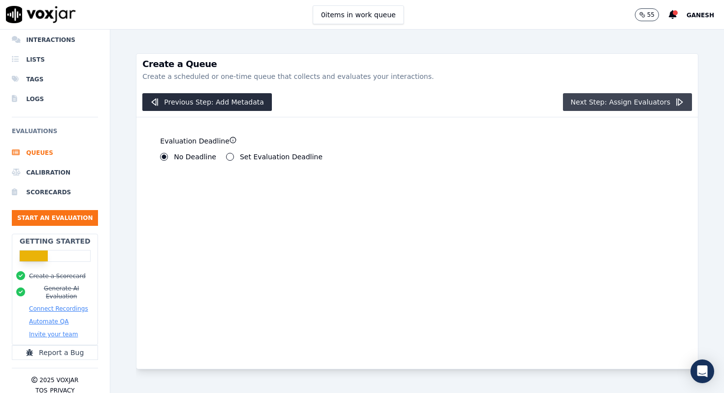
click at [625, 103] on button "Next Step: Assign Evaluators" at bounding box center [628, 102] width 130 height 18
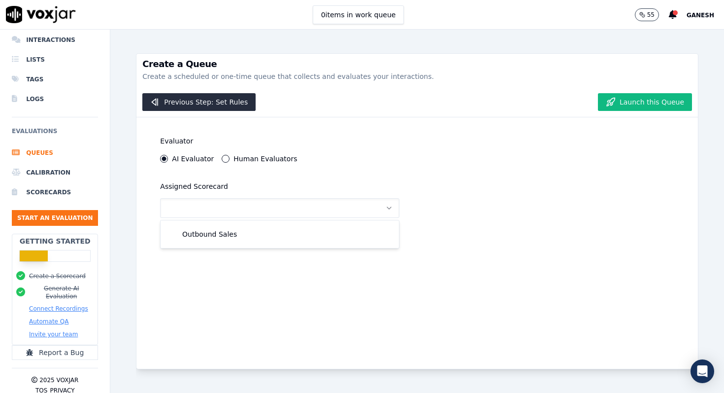
click at [283, 223] on div "Outbound Sales" at bounding box center [280, 234] width 234 height 24
click at [260, 229] on div "Outbound Sales" at bounding box center [279, 234] width 227 height 16
click at [659, 104] on button "Launch this Queue" at bounding box center [645, 102] width 94 height 18
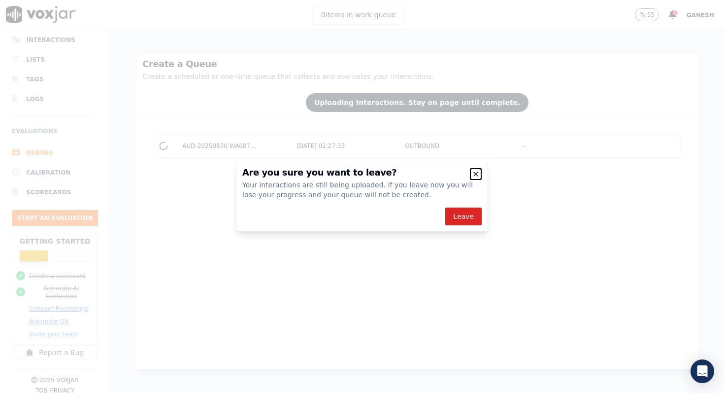
click at [475, 174] on icon "button" at bounding box center [476, 174] width 4 height 4
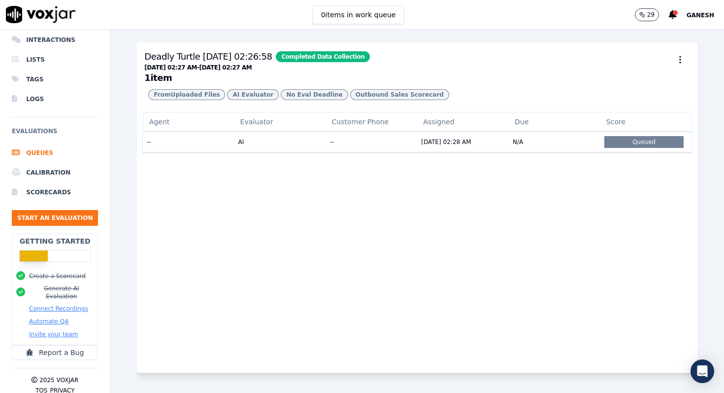
click at [48, 317] on button "Automate QA" at bounding box center [48, 321] width 39 height 8
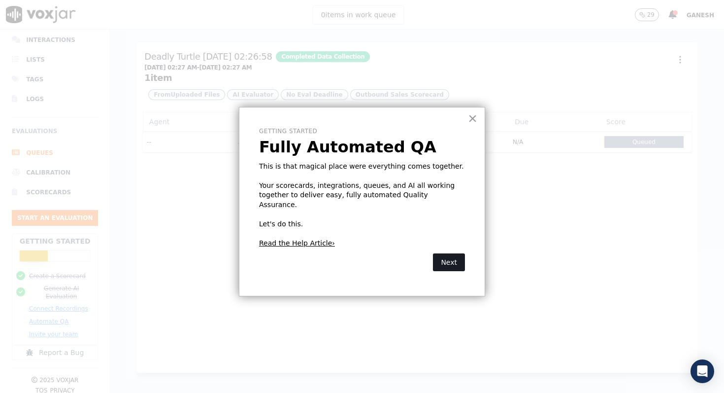
click at [448, 253] on button "Next" at bounding box center [449, 262] width 32 height 18
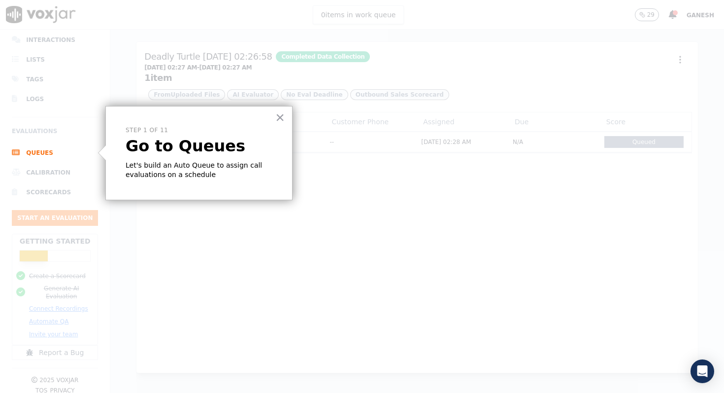
click at [192, 141] on p "Go to Queues" at bounding box center [199, 145] width 147 height 19
click at [279, 117] on button "×" at bounding box center [279, 117] width 9 height 16
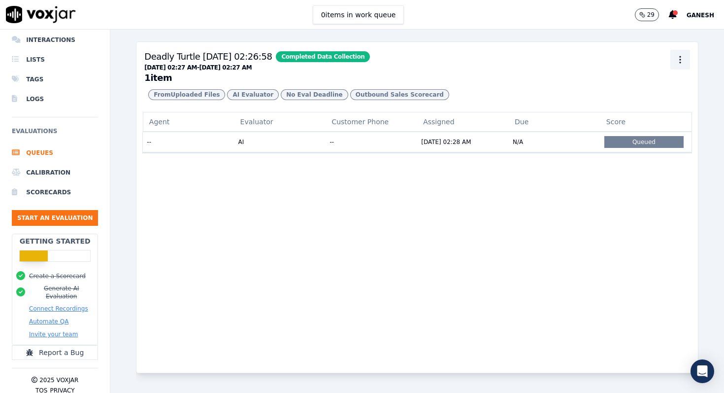
click at [684, 57] on icon "button" at bounding box center [680, 60] width 10 height 10
click at [533, 73] on h3 "Deadly Turtle 03/09/2025, 02:26:58 Completed Data Collection 09/02/2025 02:27 A…" at bounding box center [417, 66] width 546 height 33
click at [275, 149] on td "AI" at bounding box center [280, 142] width 92 height 20
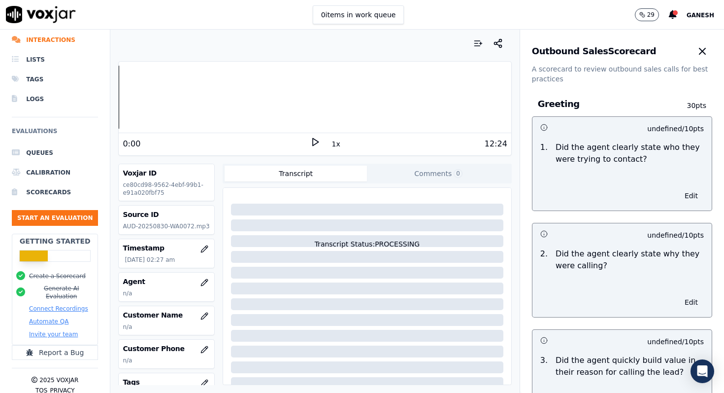
click at [596, 186] on div "Edit" at bounding box center [621, 193] width 179 height 33
click at [692, 198] on button "Edit" at bounding box center [691, 196] width 25 height 14
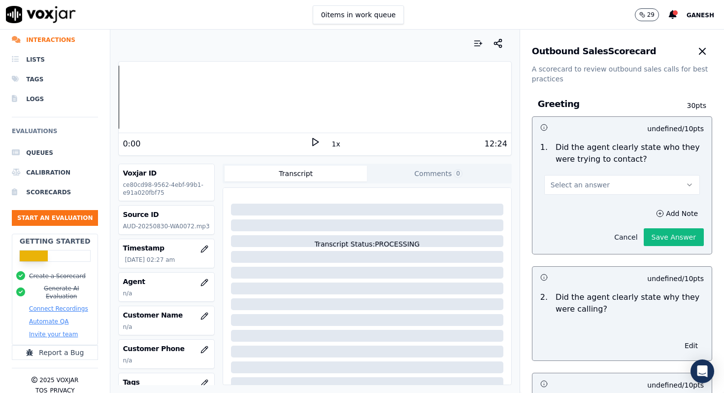
click at [625, 239] on button "Cancel" at bounding box center [625, 237] width 35 height 14
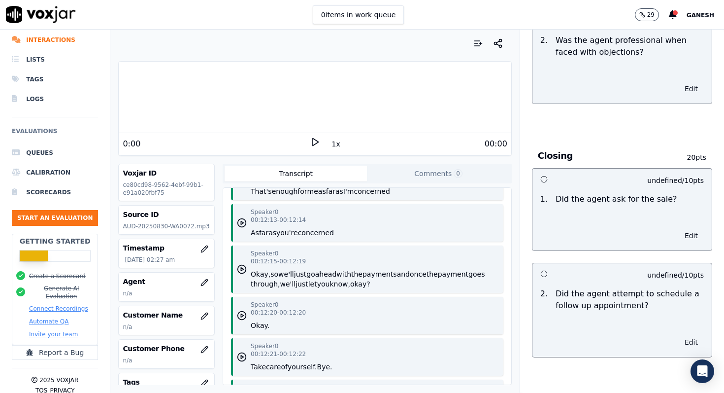
scroll to position [8715, 0]
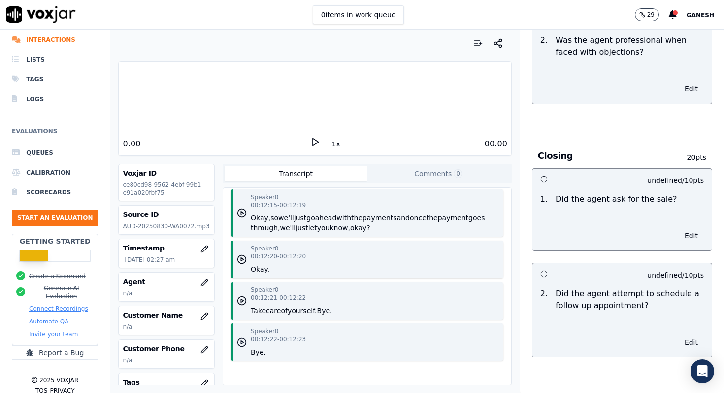
click at [246, 341] on circle "button" at bounding box center [242, 342] width 8 height 8
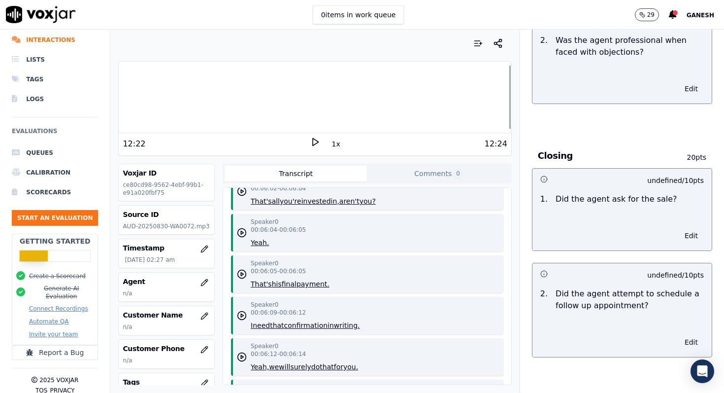
scroll to position [0, 0]
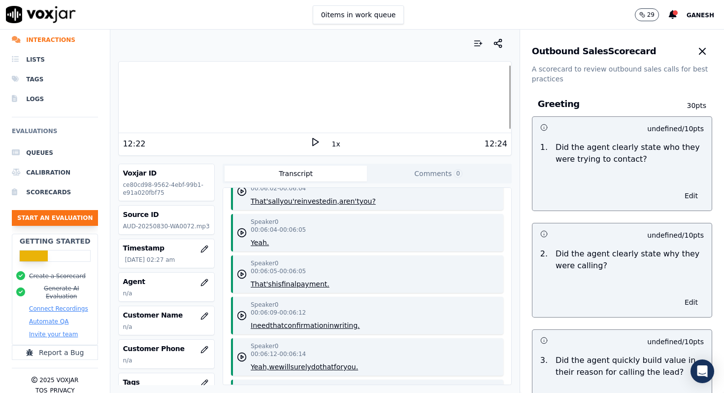
click at [47, 219] on button "Start an Evaluation" at bounding box center [55, 218] width 86 height 16
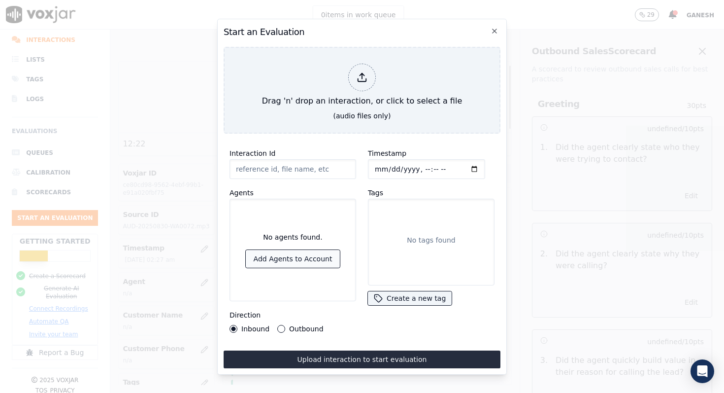
click at [299, 255] on button "Add Agents to Account" at bounding box center [293, 259] width 95 height 18
click at [494, 33] on icon "button" at bounding box center [495, 31] width 8 height 8
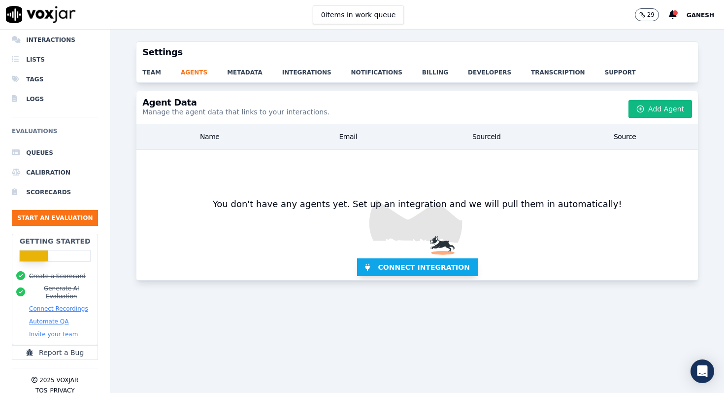
click at [436, 263] on span "Connect Integration" at bounding box center [424, 267] width 92 height 10
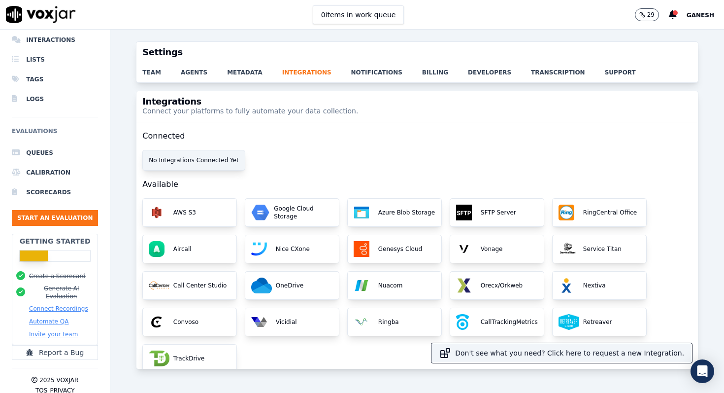
click at [181, 161] on div "No Integrations Connected Yet" at bounding box center [194, 160] width 102 height 20
click at [50, 147] on li "Queues" at bounding box center [55, 153] width 86 height 20
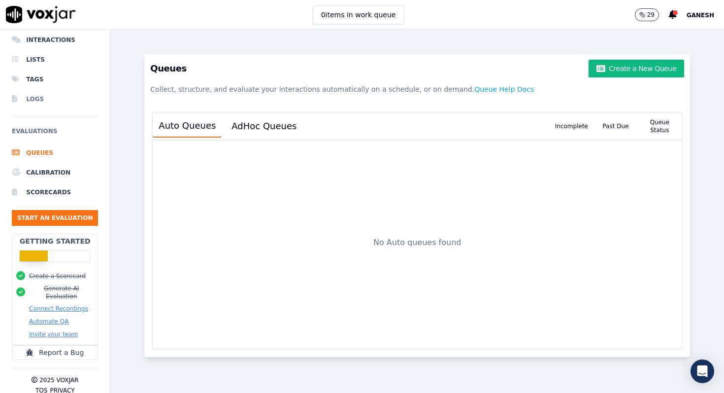
click at [29, 99] on li "Logs" at bounding box center [55, 99] width 86 height 20
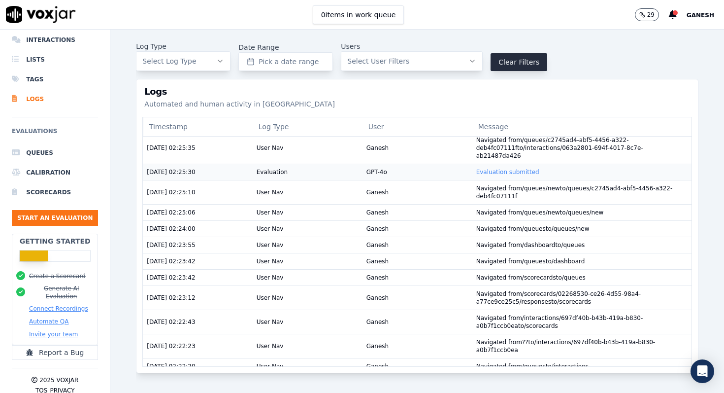
scroll to position [199, 0]
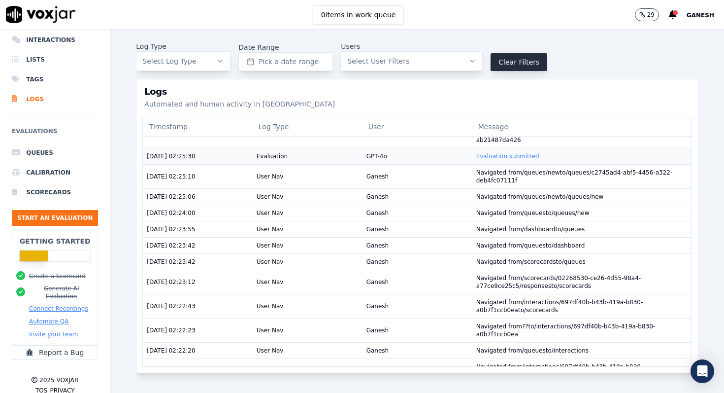
click at [507, 153] on link "Evaluation submitted" at bounding box center [507, 156] width 63 height 7
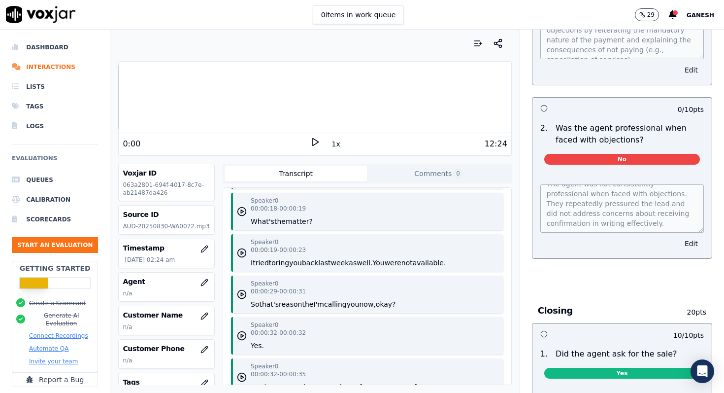
scroll to position [1476, 0]
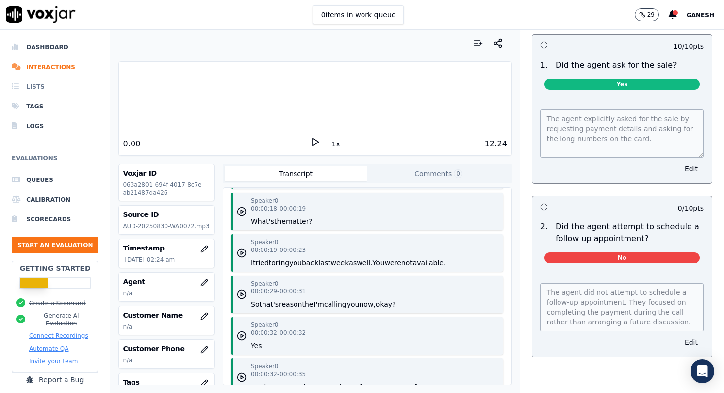
click at [37, 86] on li "Lists" at bounding box center [55, 87] width 86 height 20
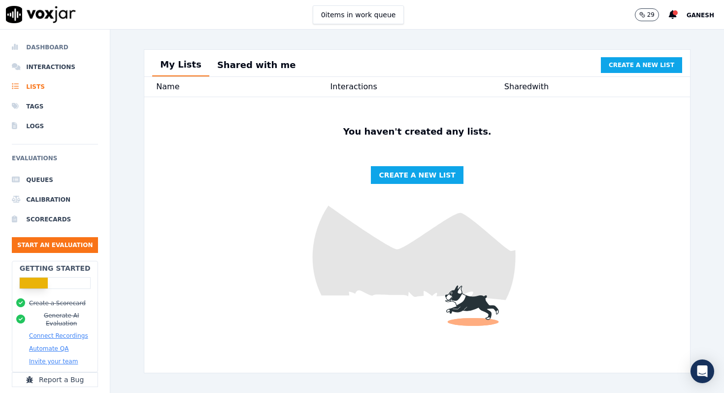
click at [51, 50] on li "Dashboard" at bounding box center [55, 47] width 86 height 20
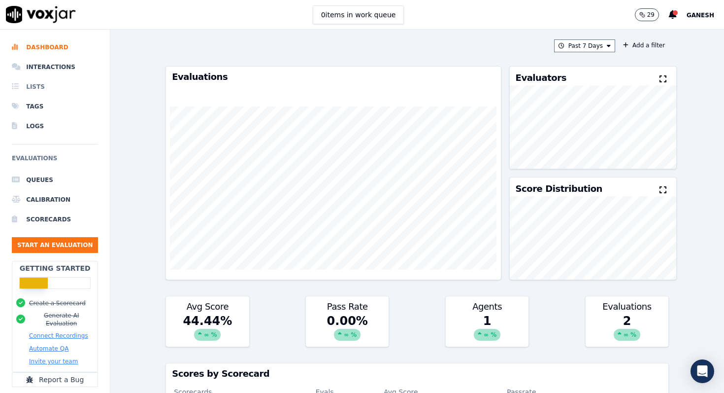
click at [34, 86] on li "Lists" at bounding box center [55, 87] width 86 height 20
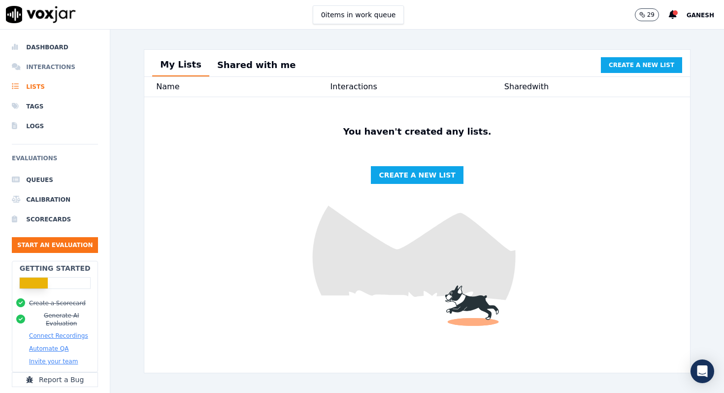
click at [56, 67] on li "Interactions" at bounding box center [55, 67] width 86 height 20
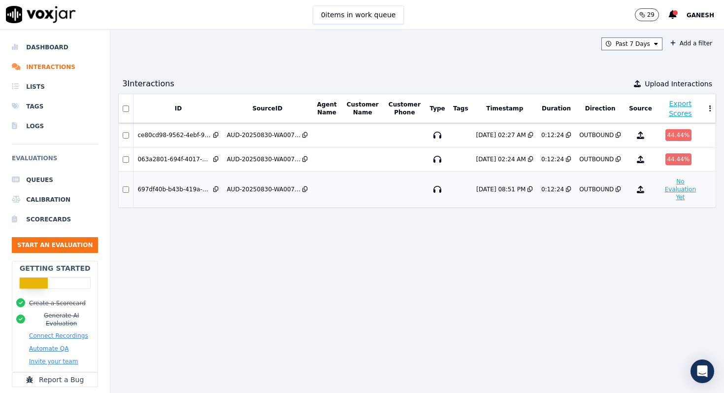
click at [675, 186] on button "No Evaluation Yet" at bounding box center [680, 189] width 41 height 28
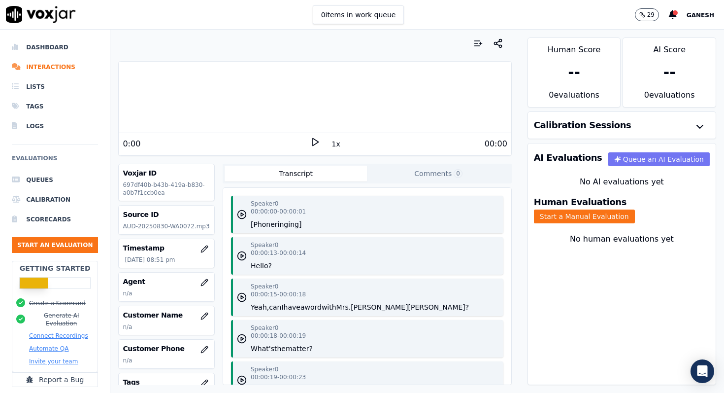
click at [660, 157] on button "Queue an AI Evaluation" at bounding box center [658, 159] width 101 height 14
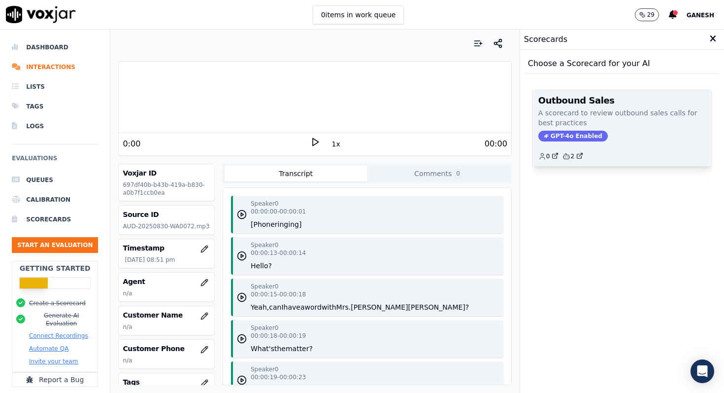
click at [621, 145] on div "0 2" at bounding box center [621, 152] width 167 height 16
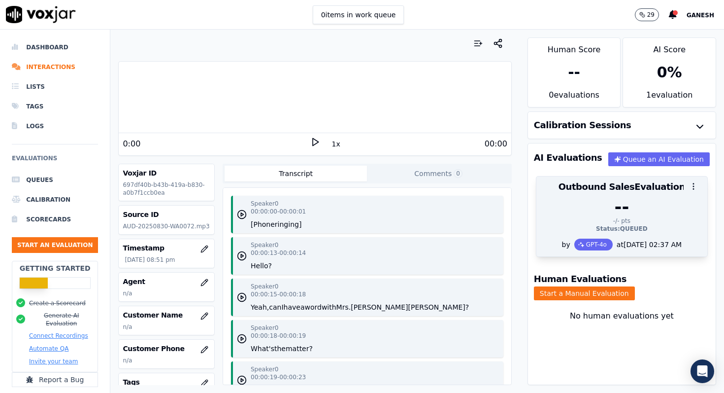
click at [696, 183] on icon "button" at bounding box center [693, 186] width 9 height 9
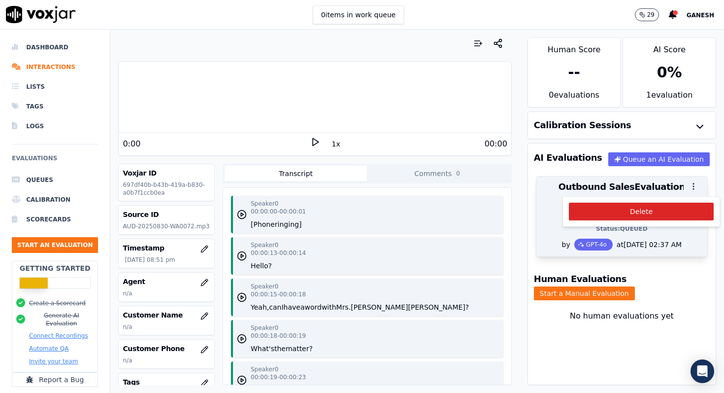
click at [686, 186] on button "button" at bounding box center [694, 186] width 20 height 20
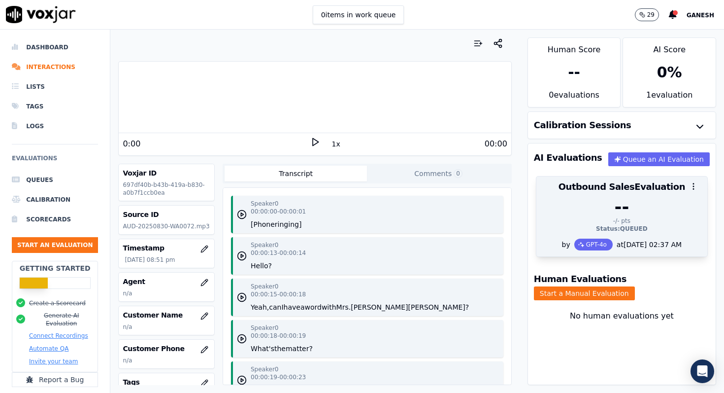
click at [630, 189] on div at bounding box center [621, 186] width 171 height 20
click at [633, 206] on div "--" at bounding box center [621, 207] width 159 height 20
click at [636, 245] on div "at [DATE] 02:37 AM" at bounding box center [647, 244] width 69 height 10
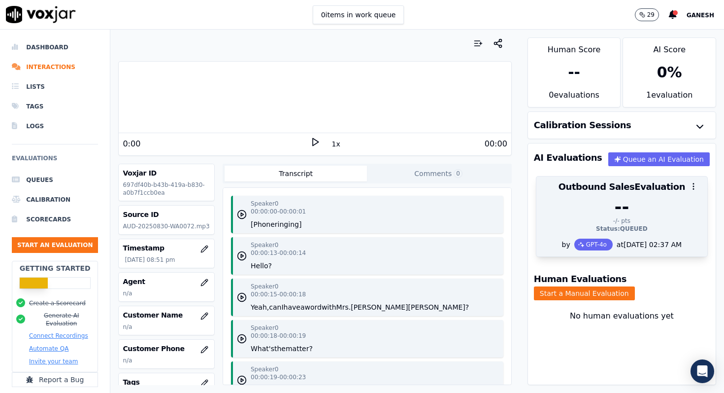
click at [582, 246] on div "GPT-4o" at bounding box center [593, 244] width 38 height 12
click at [690, 185] on icon "button" at bounding box center [693, 186] width 9 height 9
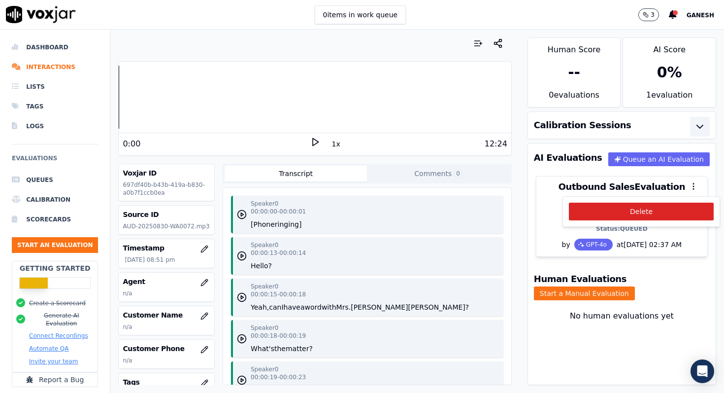
click at [698, 122] on icon "button" at bounding box center [700, 127] width 12 height 12
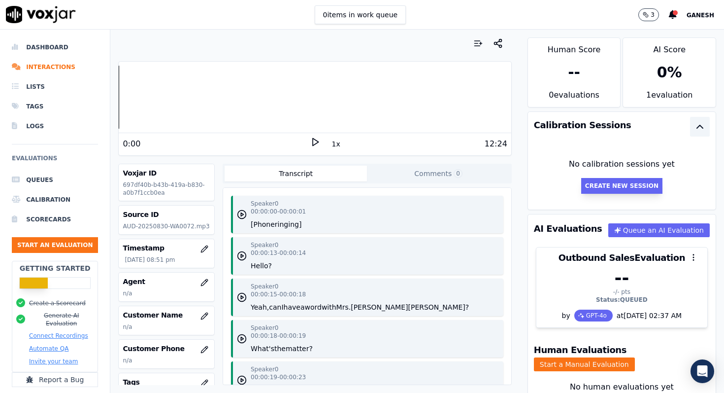
click at [617, 181] on button "Create New Session" at bounding box center [621, 186] width 81 height 16
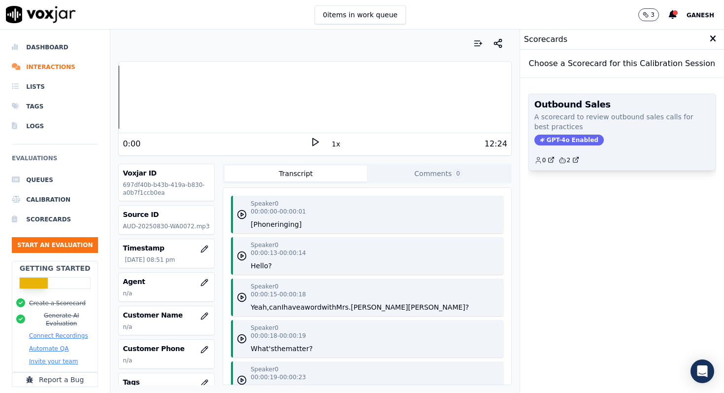
click at [624, 159] on div "0 2" at bounding box center [621, 156] width 175 height 16
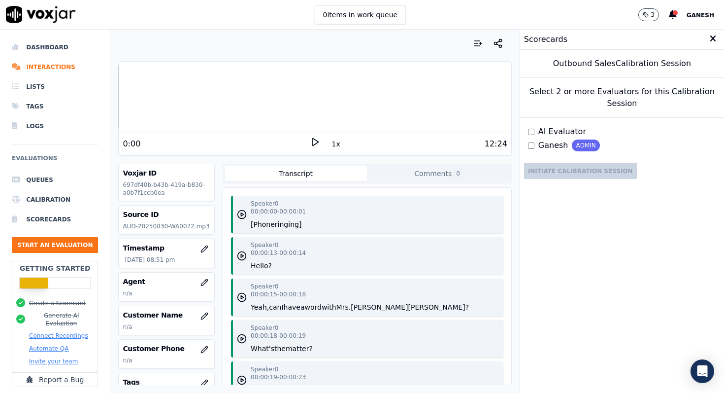
click at [553, 131] on span "AI Evaluator" at bounding box center [562, 132] width 48 height 12
click at [547, 143] on span "Ganesh" at bounding box center [553, 145] width 30 height 12
click at [556, 174] on button "Initiate Calibration Session" at bounding box center [580, 171] width 113 height 16
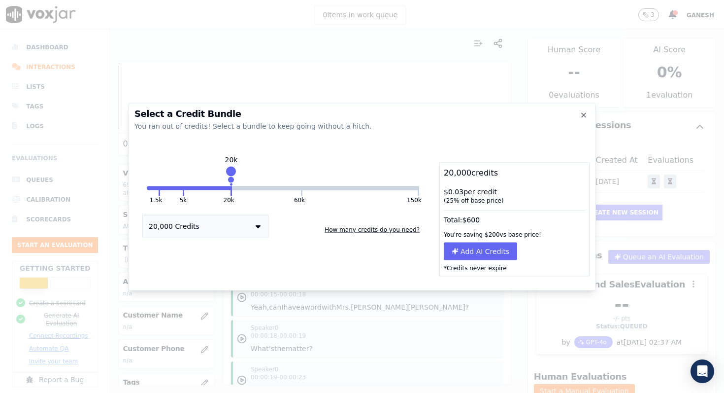
click at [416, 189] on button "150k" at bounding box center [359, 188] width 115 height 4
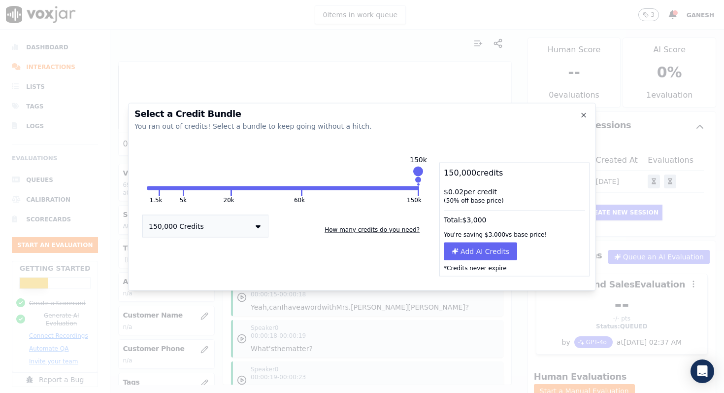
click at [159, 187] on button at bounding box center [159, 191] width 1 height 10
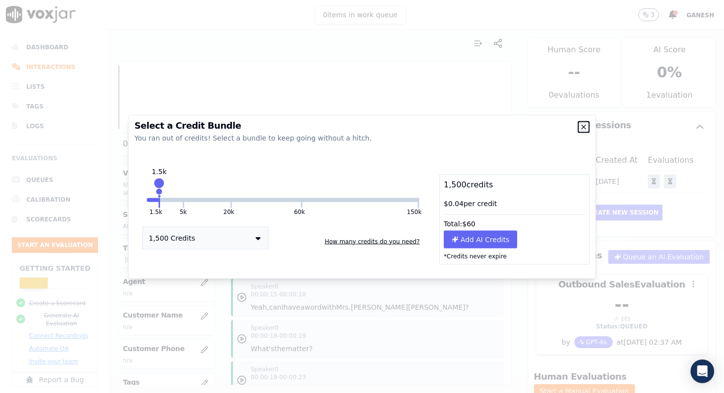
click at [582, 124] on icon "button" at bounding box center [584, 127] width 8 height 8
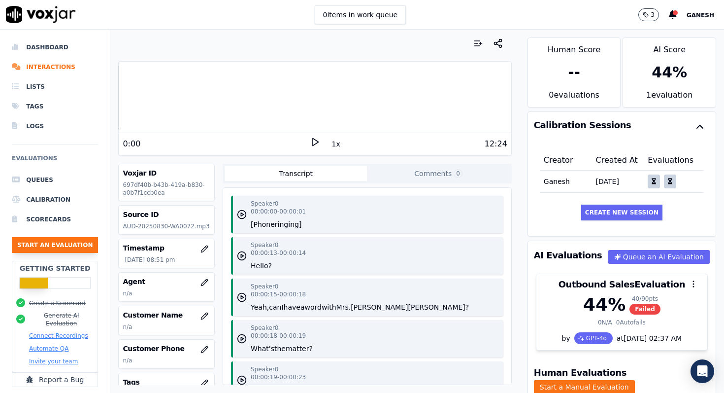
click at [60, 248] on button "Start an Evaluation" at bounding box center [55, 245] width 86 height 16
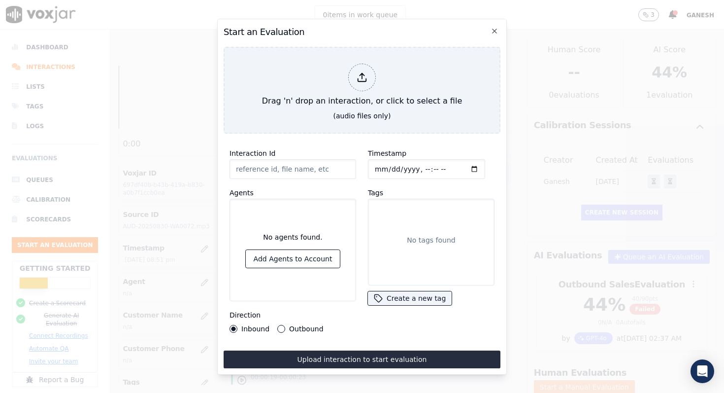
click at [292, 325] on label "Outbound" at bounding box center [306, 328] width 34 height 7
click at [285, 325] on button "Outbound" at bounding box center [281, 329] width 8 height 8
click at [494, 30] on icon "button" at bounding box center [495, 31] width 4 height 4
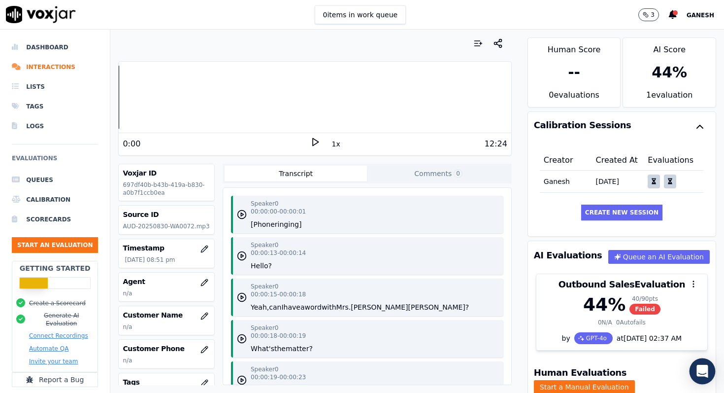
click at [701, 369] on icon "Open Intercom Messenger" at bounding box center [701, 370] width 11 height 13
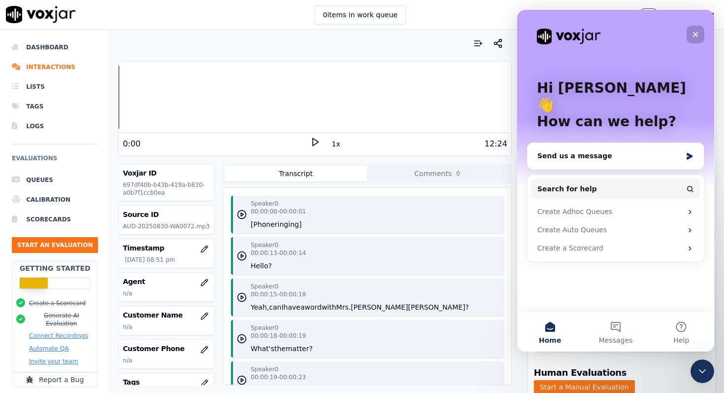
click at [693, 33] on icon "Close" at bounding box center [696, 35] width 8 height 8
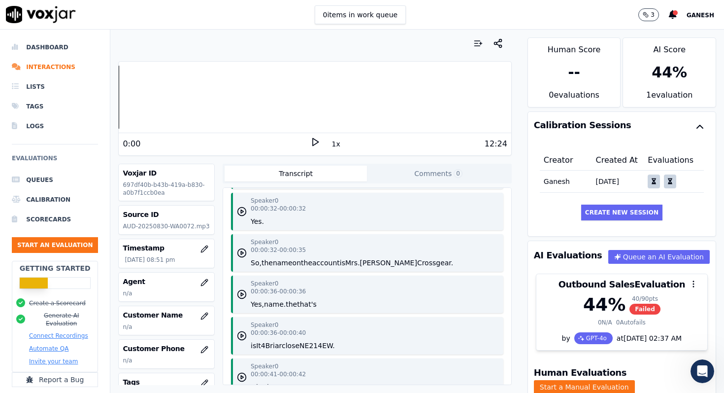
scroll to position [27, 0]
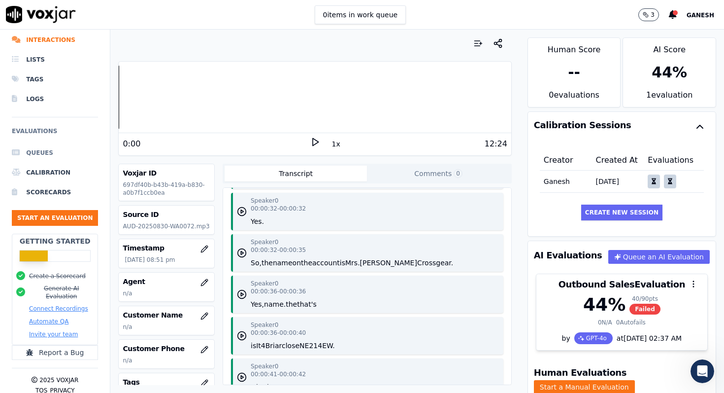
click at [47, 145] on li "Queues" at bounding box center [55, 153] width 86 height 20
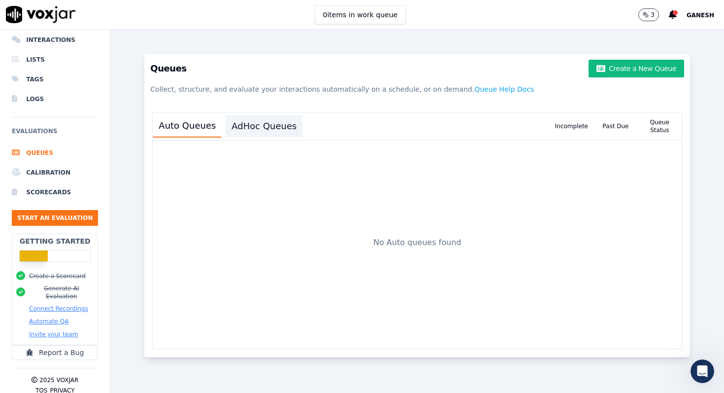
click at [258, 127] on button "AdHoc Queues" at bounding box center [264, 126] width 77 height 22
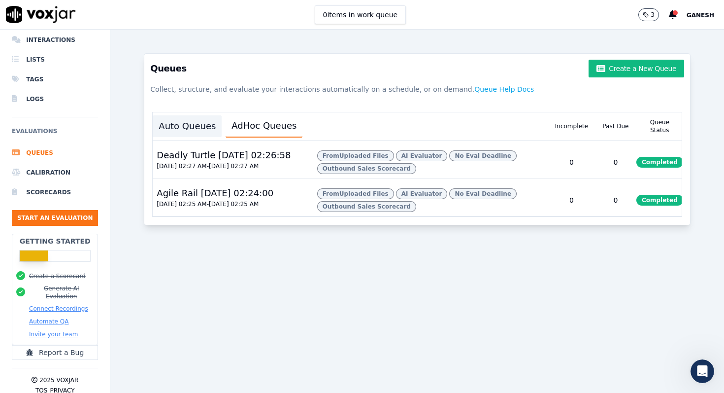
click at [160, 129] on button "Auto Queues" at bounding box center [187, 126] width 69 height 22
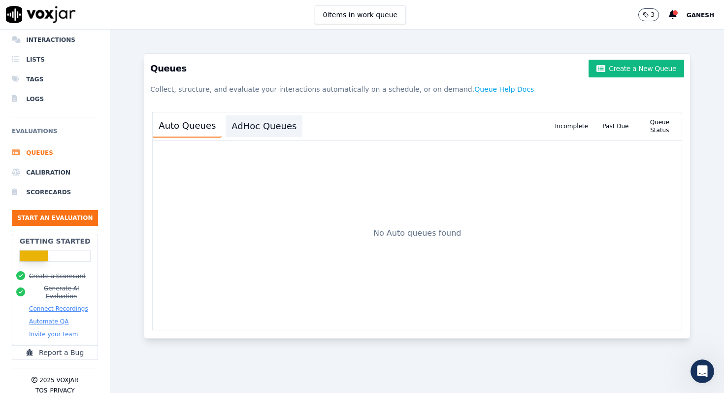
click at [233, 122] on button "AdHoc Queues" at bounding box center [264, 126] width 77 height 22
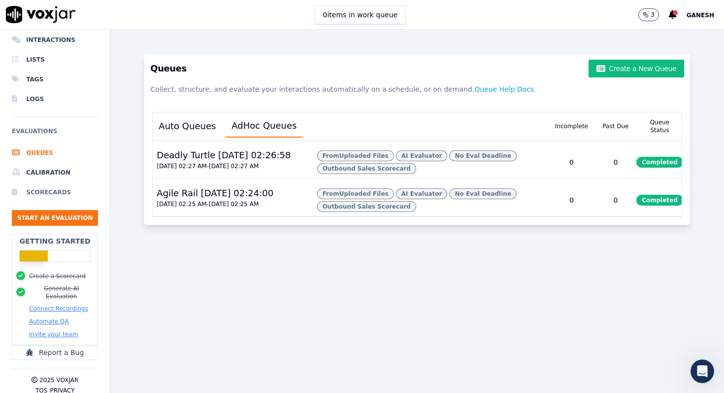
click at [39, 193] on li "Scorecards" at bounding box center [55, 192] width 86 height 20
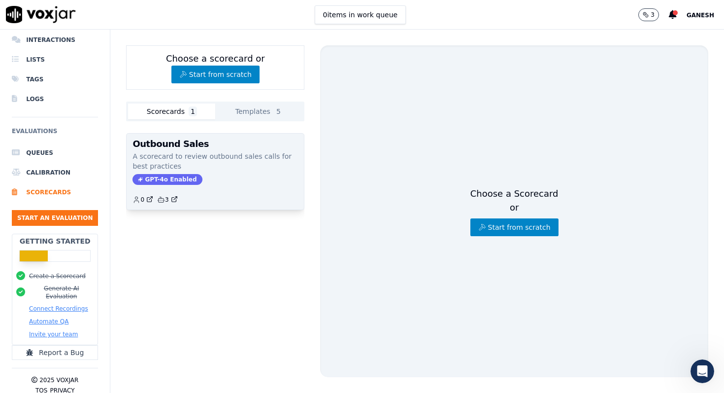
click at [279, 169] on p "A scorecard to review outbound sales calls for best practices" at bounding box center [215, 161] width 166 height 20
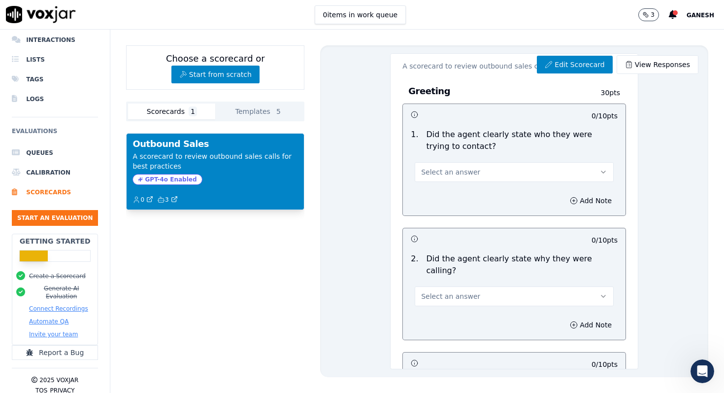
scroll to position [29, 0]
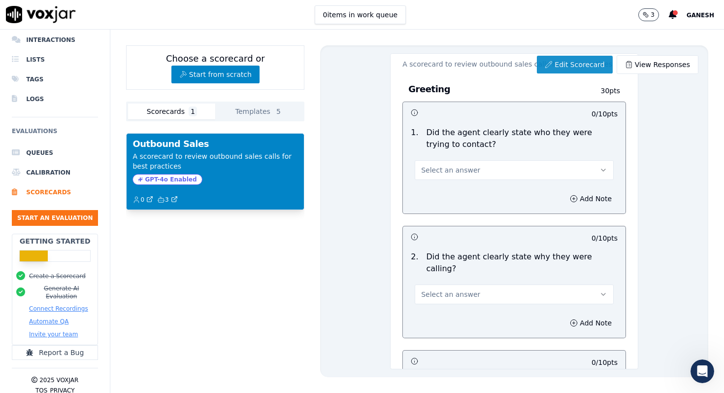
click at [586, 62] on link "Edit Scorecard" at bounding box center [574, 65] width 75 height 18
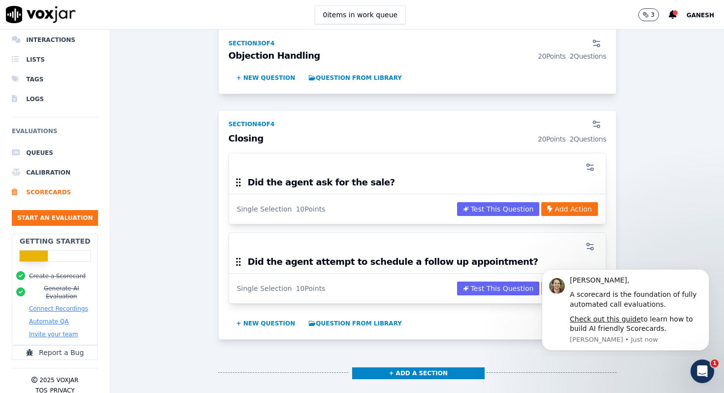
scroll to position [904, 0]
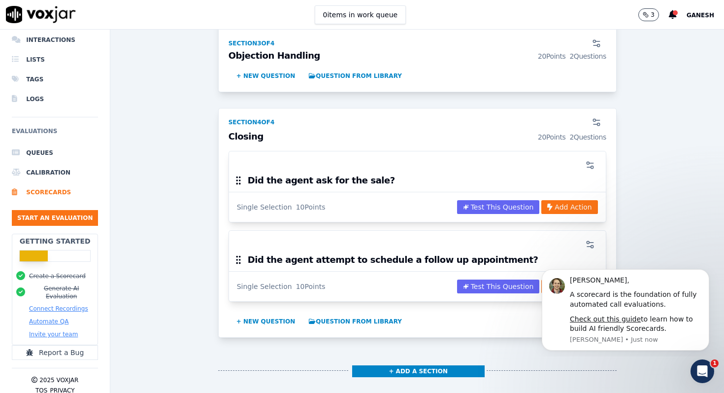
click at [305, 230] on div "Did the agent attempt to schedule a follow up appointment? Single Selection 10 …" at bounding box center [418, 265] width 378 height 71
click at [553, 203] on icon "button" at bounding box center [549, 206] width 5 height 7
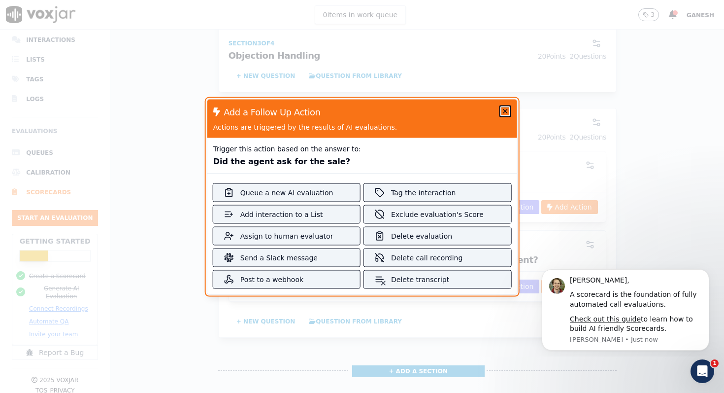
click at [501, 113] on icon "button" at bounding box center [505, 111] width 8 height 8
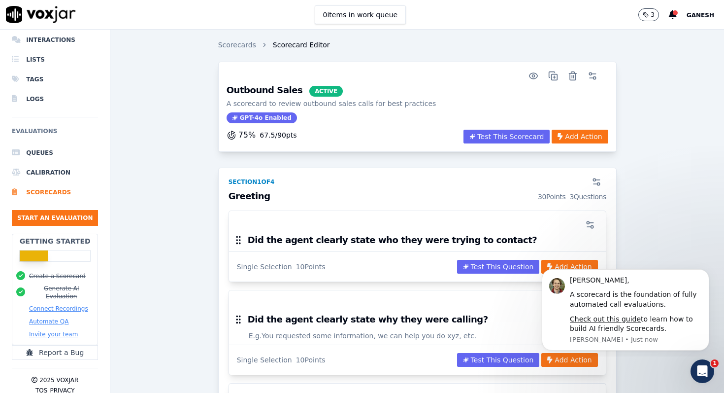
scroll to position [0, 0]
